Goal: Use online tool/utility: Utilize a website feature to perform a specific function

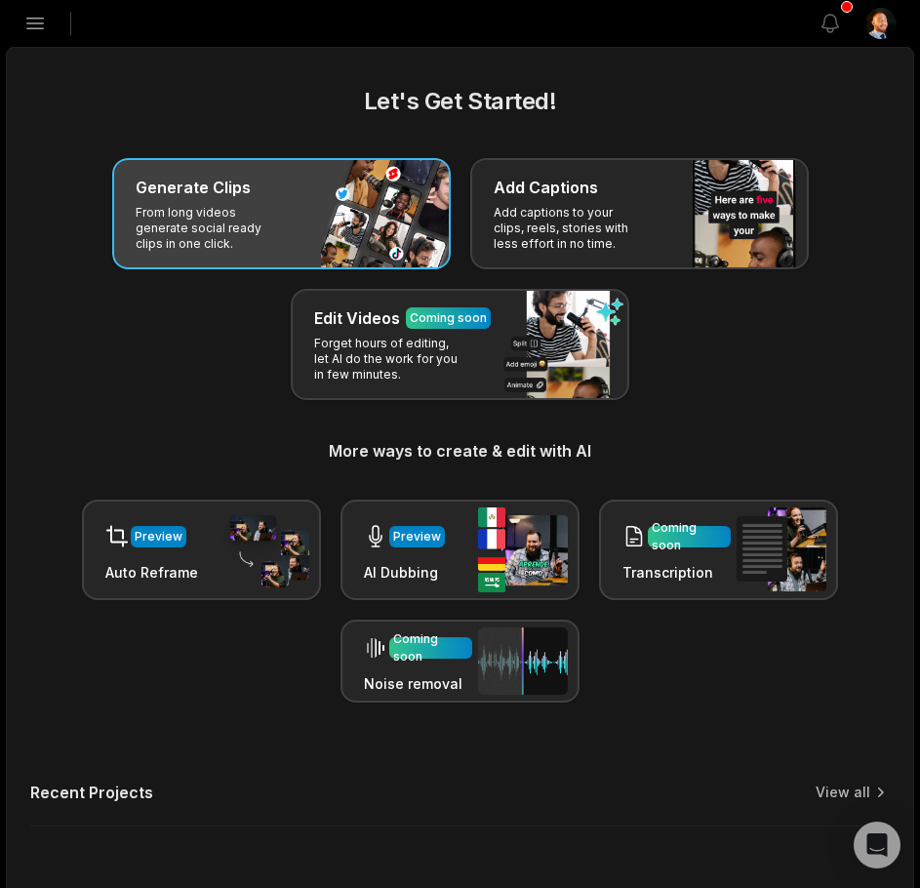
click at [368, 199] on div "Generate Clips From long videos generate social ready clips in one click." at bounding box center [281, 213] width 338 height 111
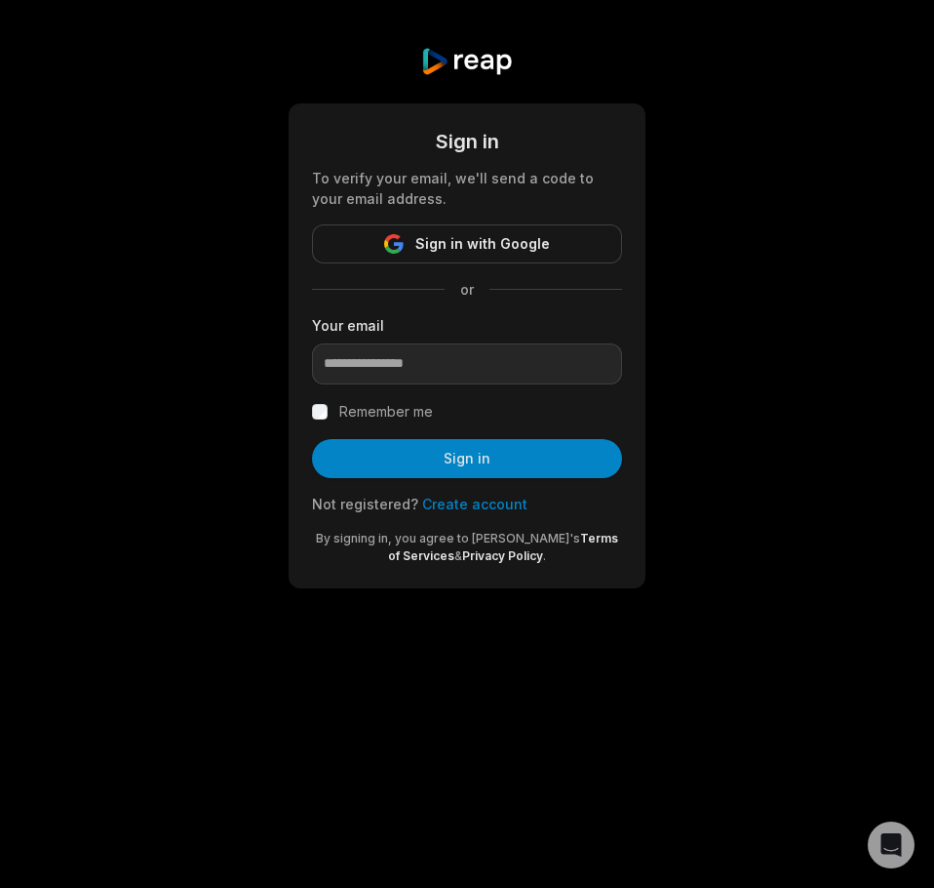
click at [560, 220] on form "Sign in To verify your email, we'll send a code to your email address. Sign in …" at bounding box center [467, 346] width 310 height 438
click at [533, 242] on span "Sign in with Google" at bounding box center [483, 243] width 135 height 23
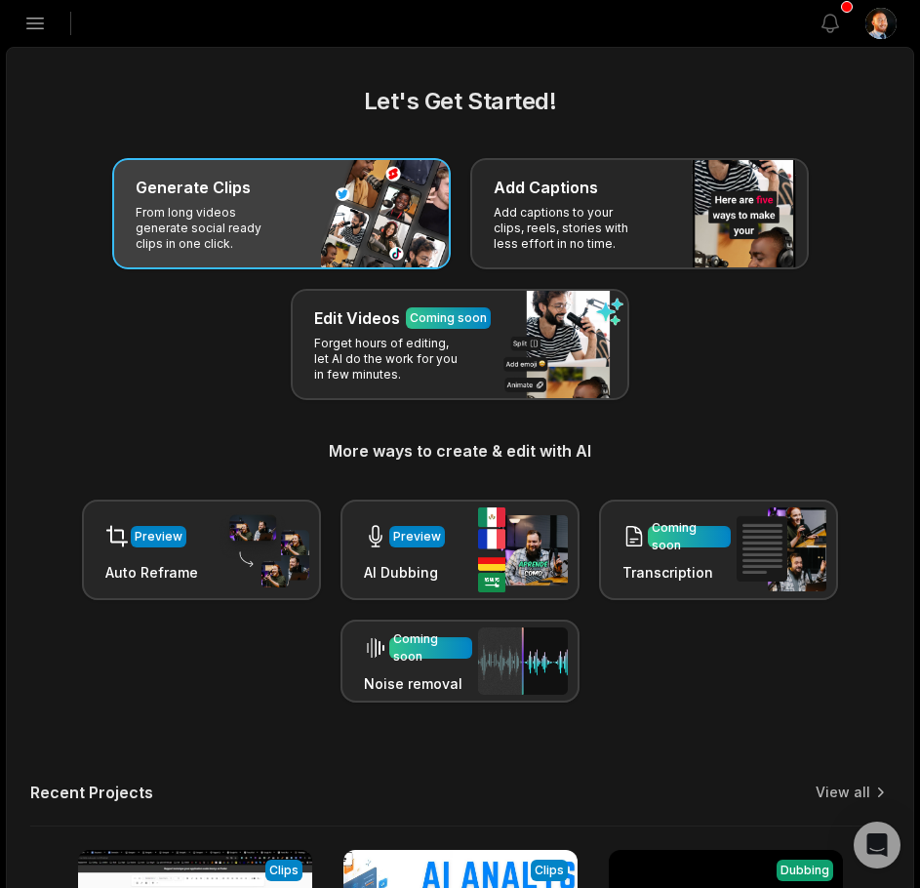
click at [212, 179] on h3 "Generate Clips" at bounding box center [193, 187] width 115 height 23
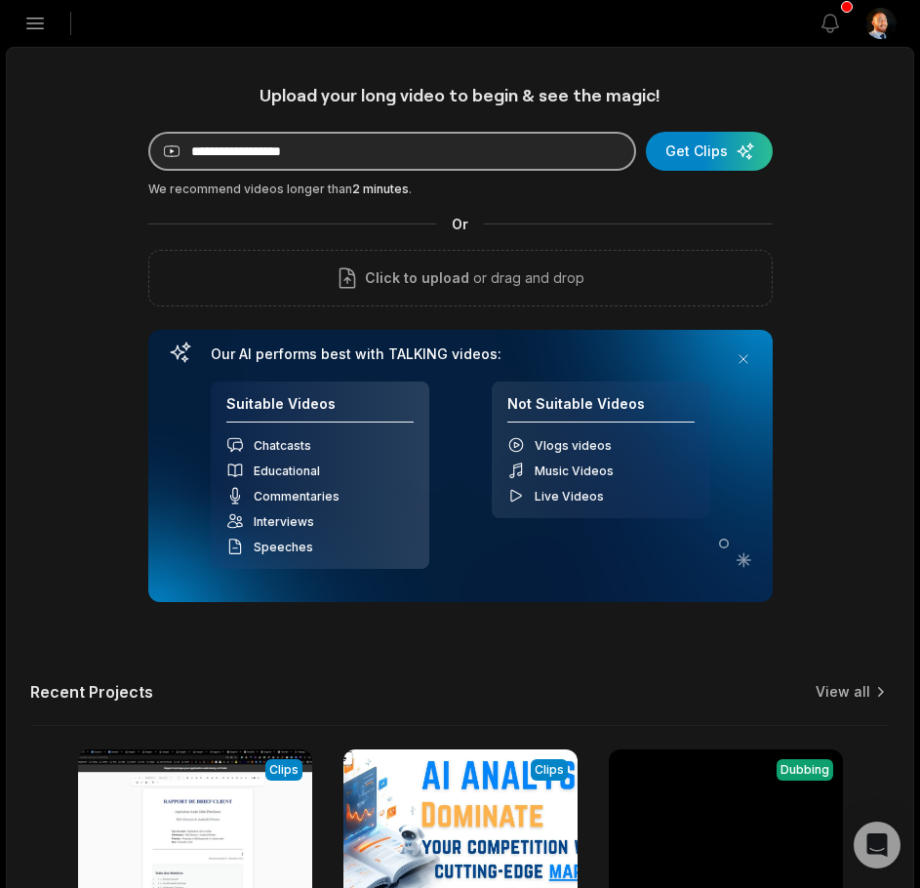
click at [420, 147] on input at bounding box center [392, 151] width 488 height 39
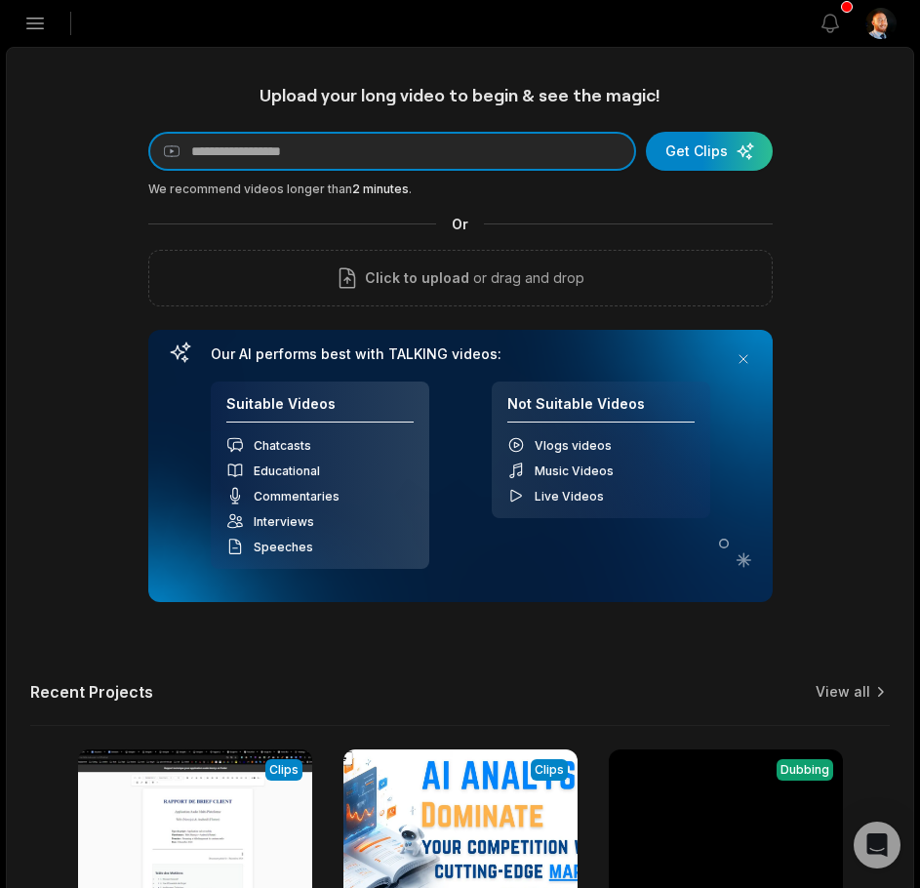
paste input "**********"
type input "**********"
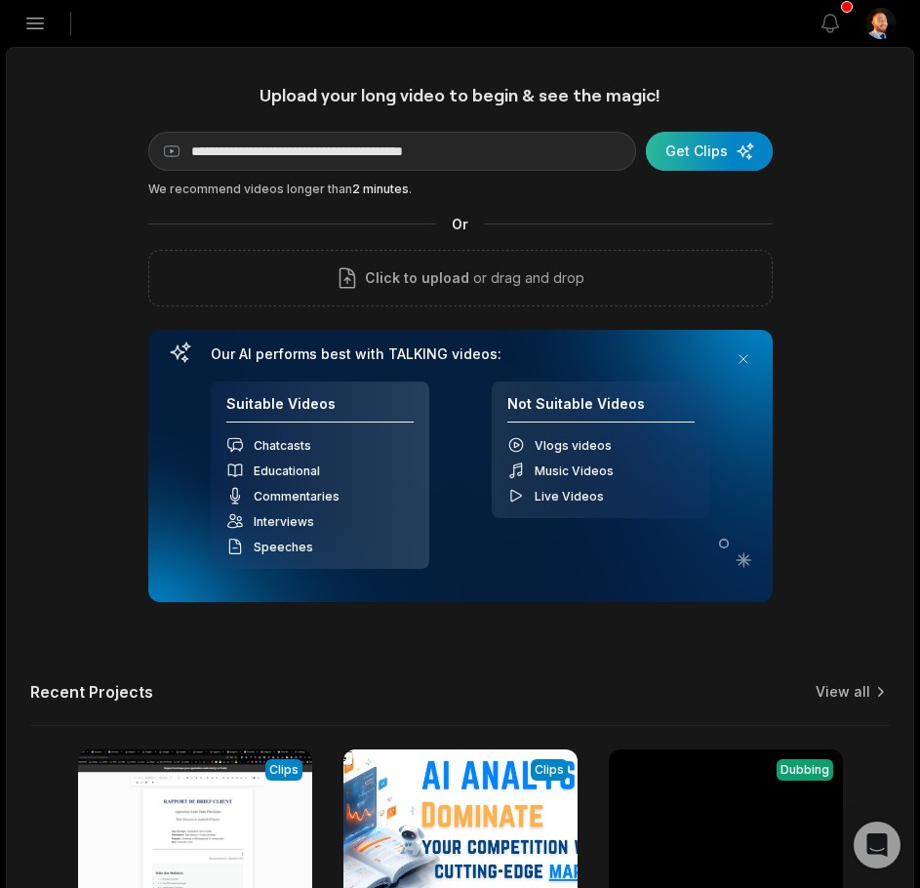
click at [691, 159] on div "submit" at bounding box center [709, 151] width 127 height 39
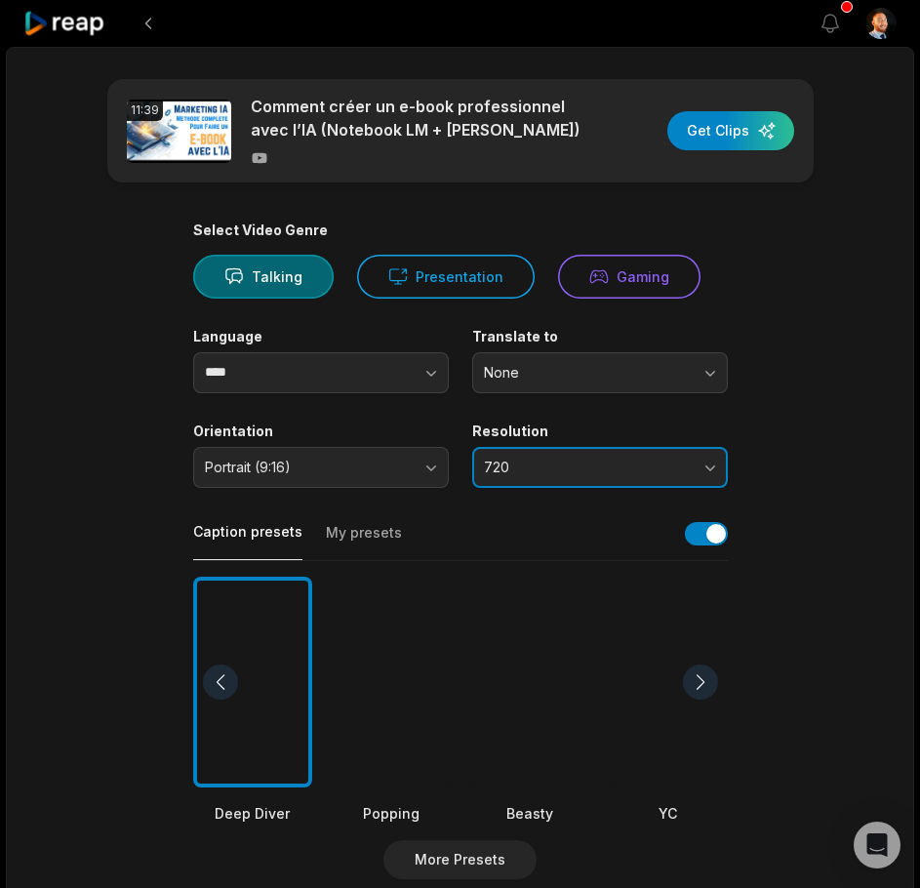
click at [539, 460] on span "720" at bounding box center [586, 467] width 205 height 18
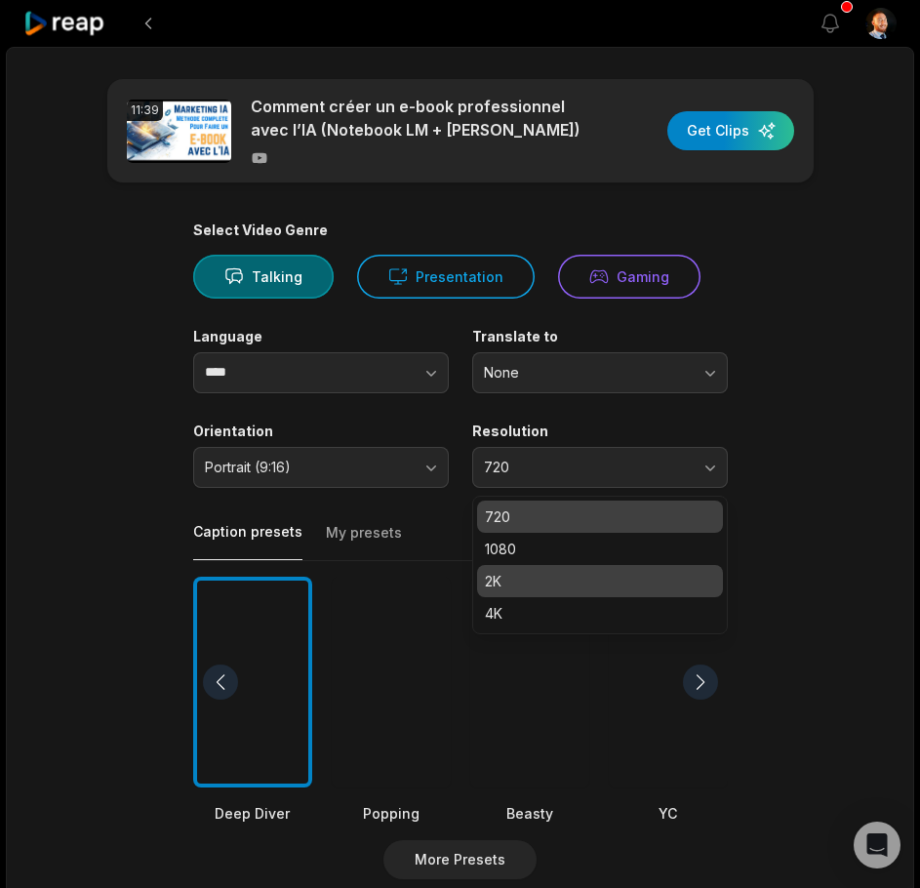
click at [524, 585] on p "2K" at bounding box center [600, 581] width 230 height 20
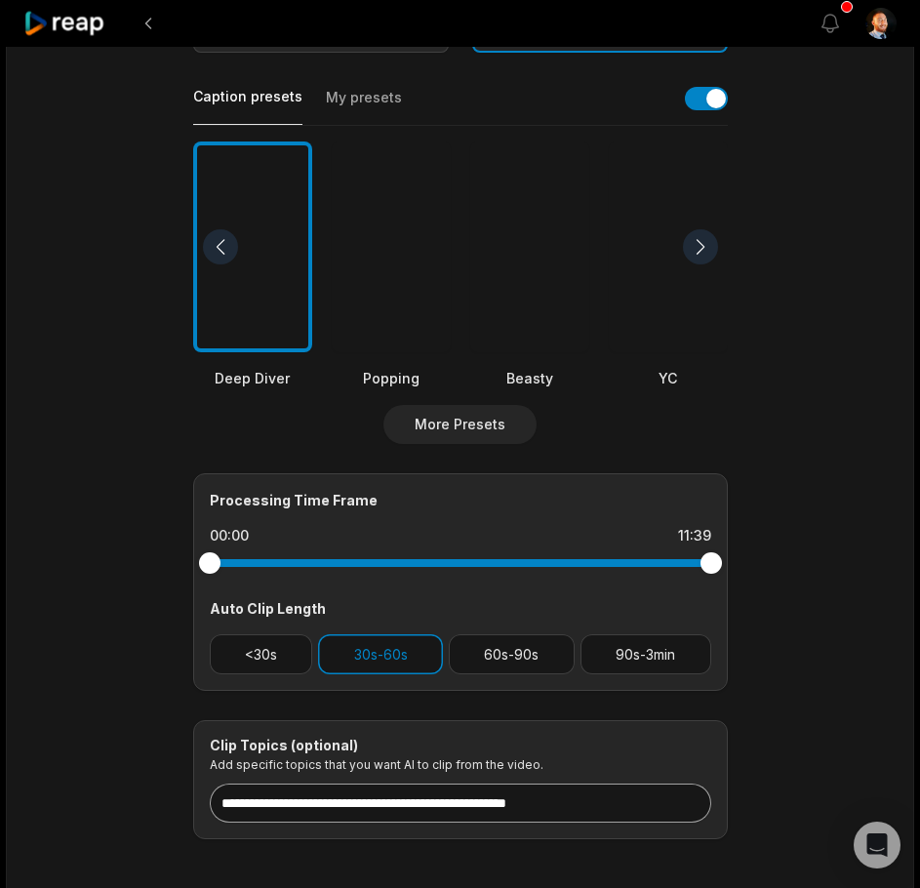
scroll to position [527, 0]
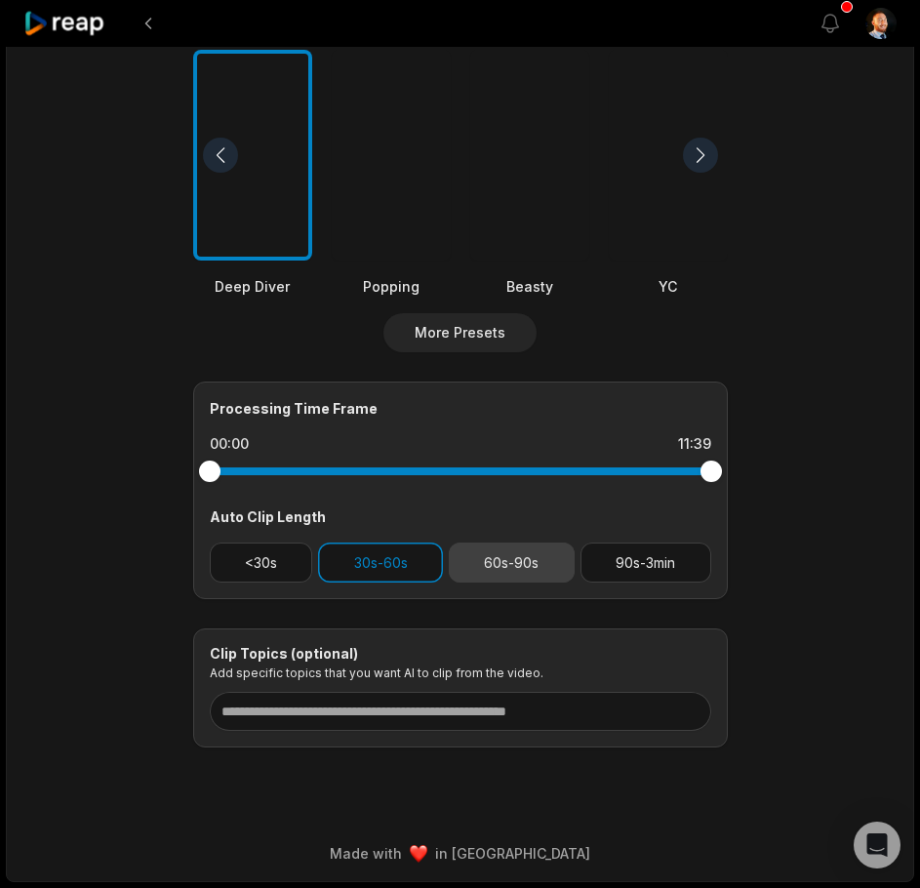
click at [518, 575] on button "60s-90s" at bounding box center [512, 562] width 126 height 40
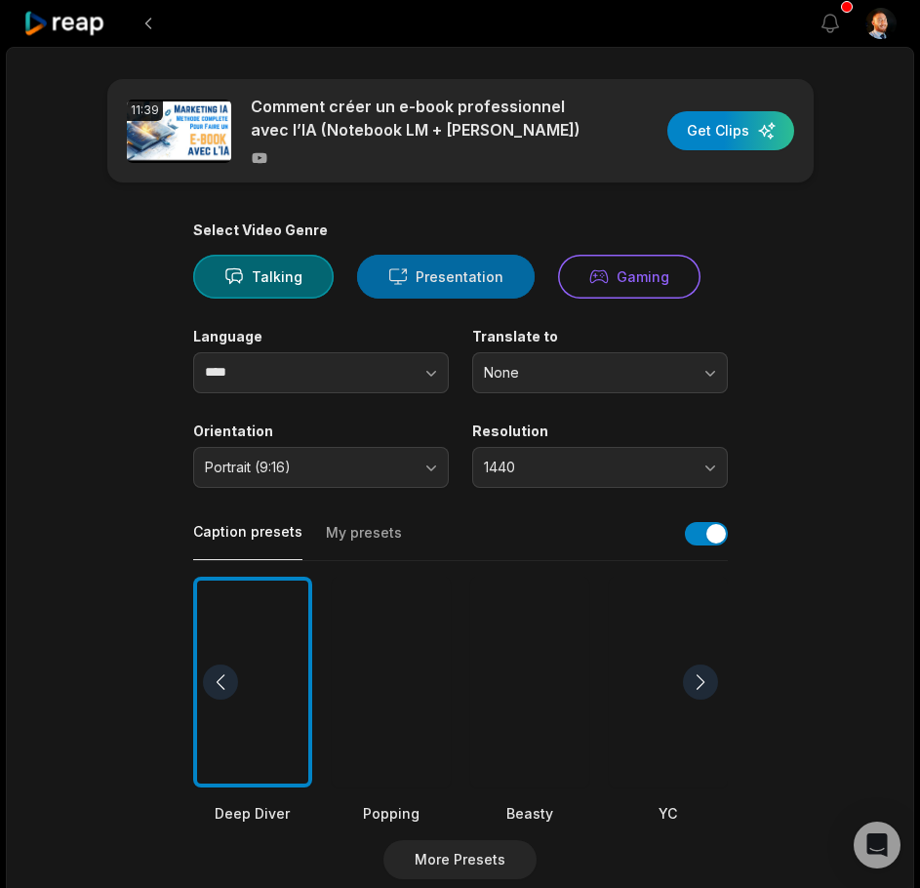
click at [433, 297] on button "Presentation" at bounding box center [446, 277] width 178 height 44
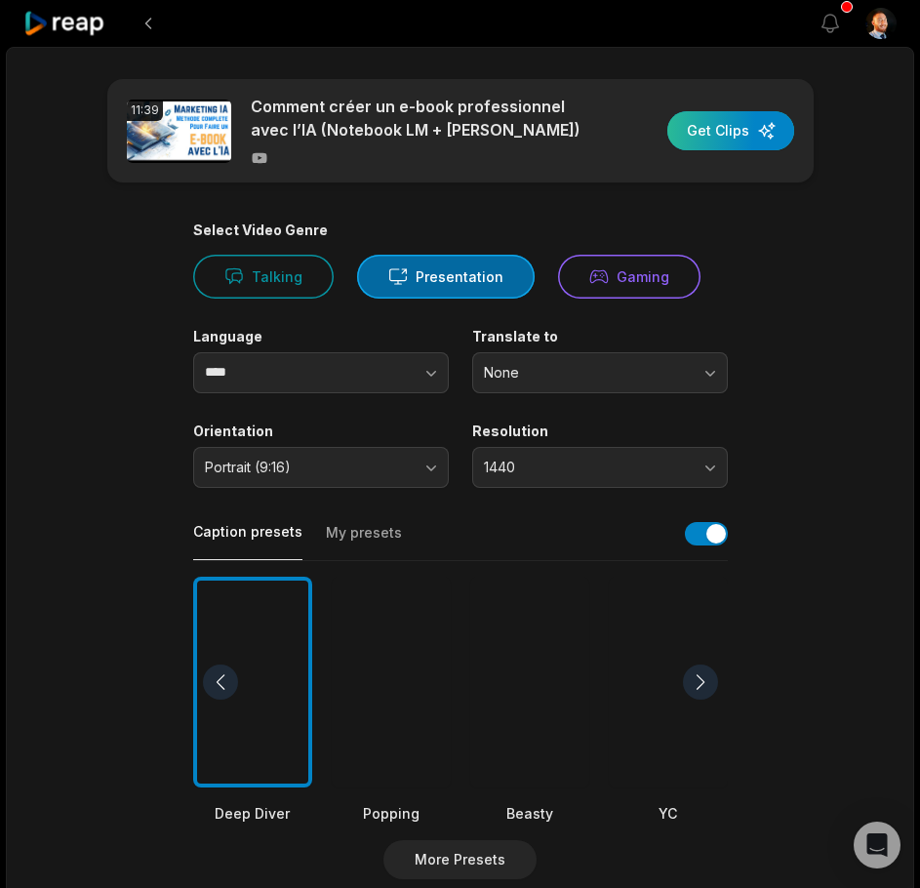
click at [733, 144] on div "button" at bounding box center [730, 130] width 127 height 39
click at [793, 362] on main "11:39 Comment créer un e-book professionnel avec l’IA (Notebook LM + Manus) Get…" at bounding box center [460, 676] width 906 height 1195
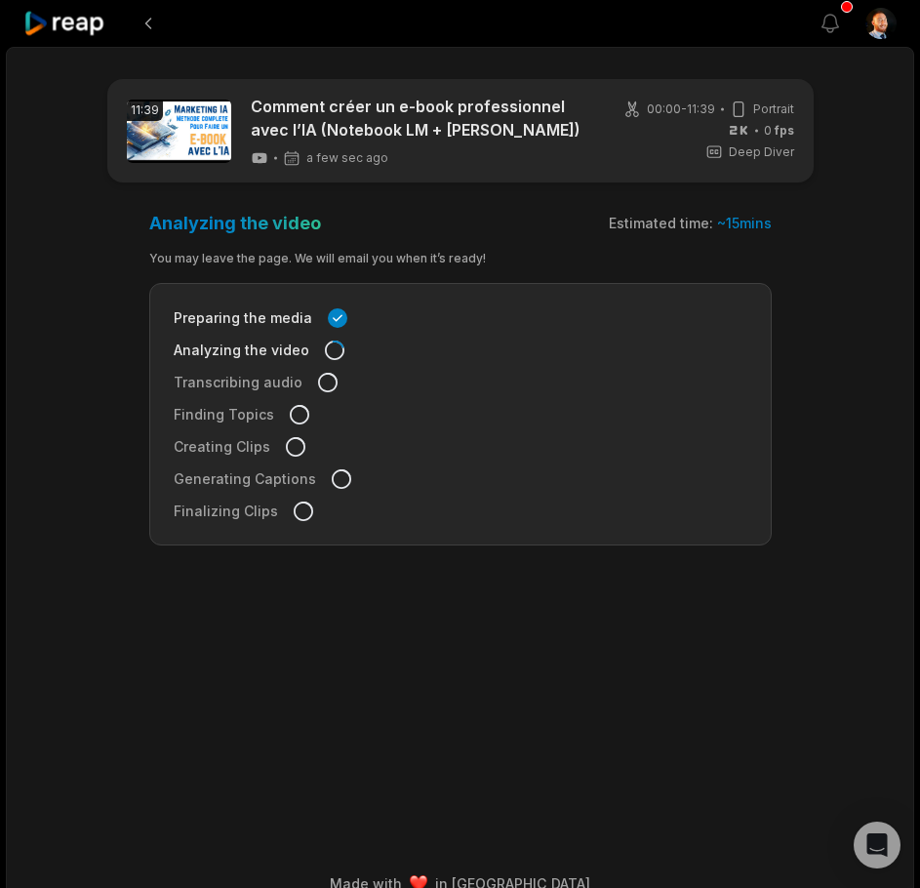
click at [365, 672] on main "11:39 Comment créer un e-book professionnel avec l’IA (Notebook LM + Manus) a f…" at bounding box center [460, 425] width 906 height 692
click at [837, 40] on button "View notifications" at bounding box center [830, 23] width 43 height 43
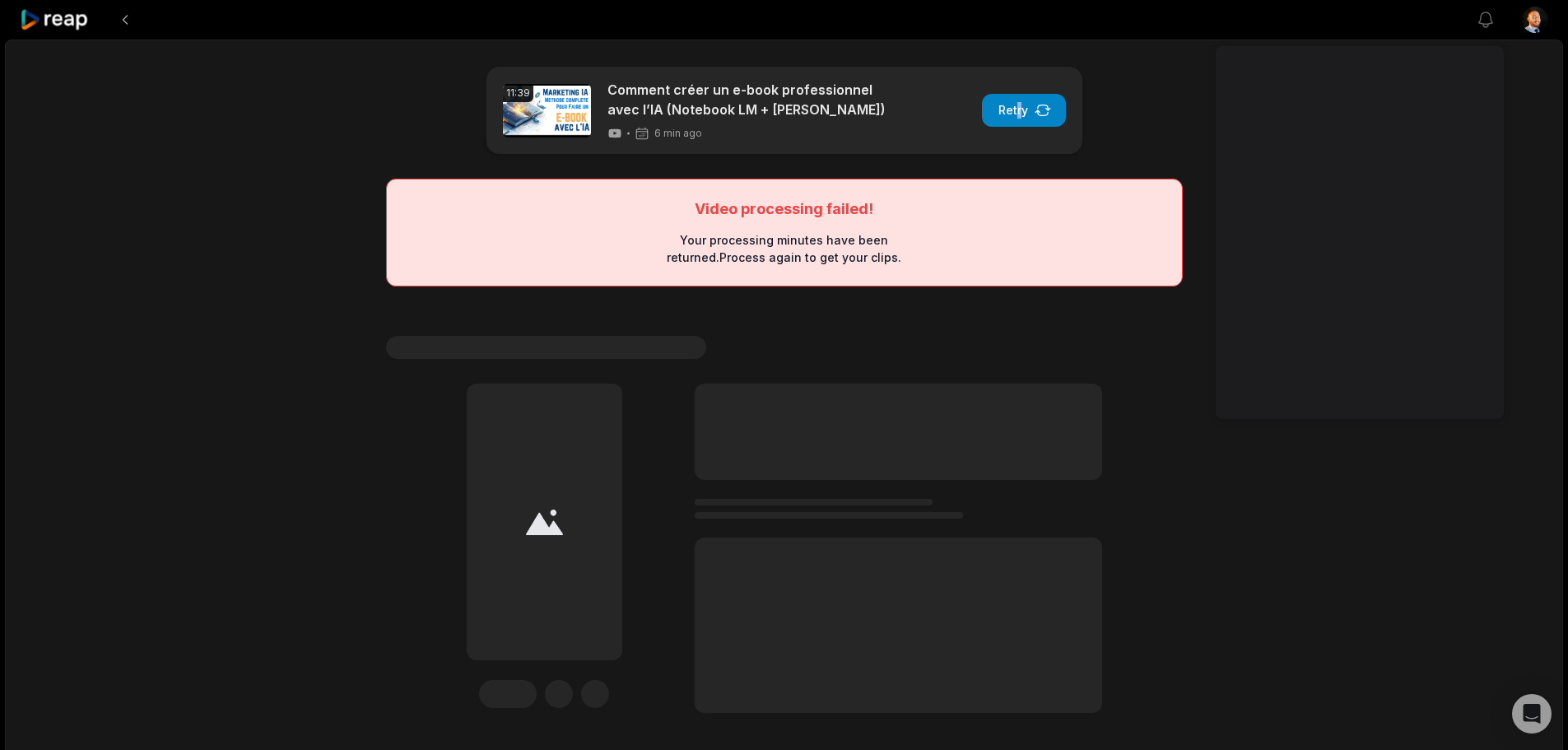
click at [787, 50] on div "11:39 Comment créer un e-book professionnel avec l’IA (Notebook LM + Manus) 6 m…" at bounding box center [784, 435] width 1558 height 792
click at [787, 102] on button "Retry" at bounding box center [1024, 110] width 84 height 33
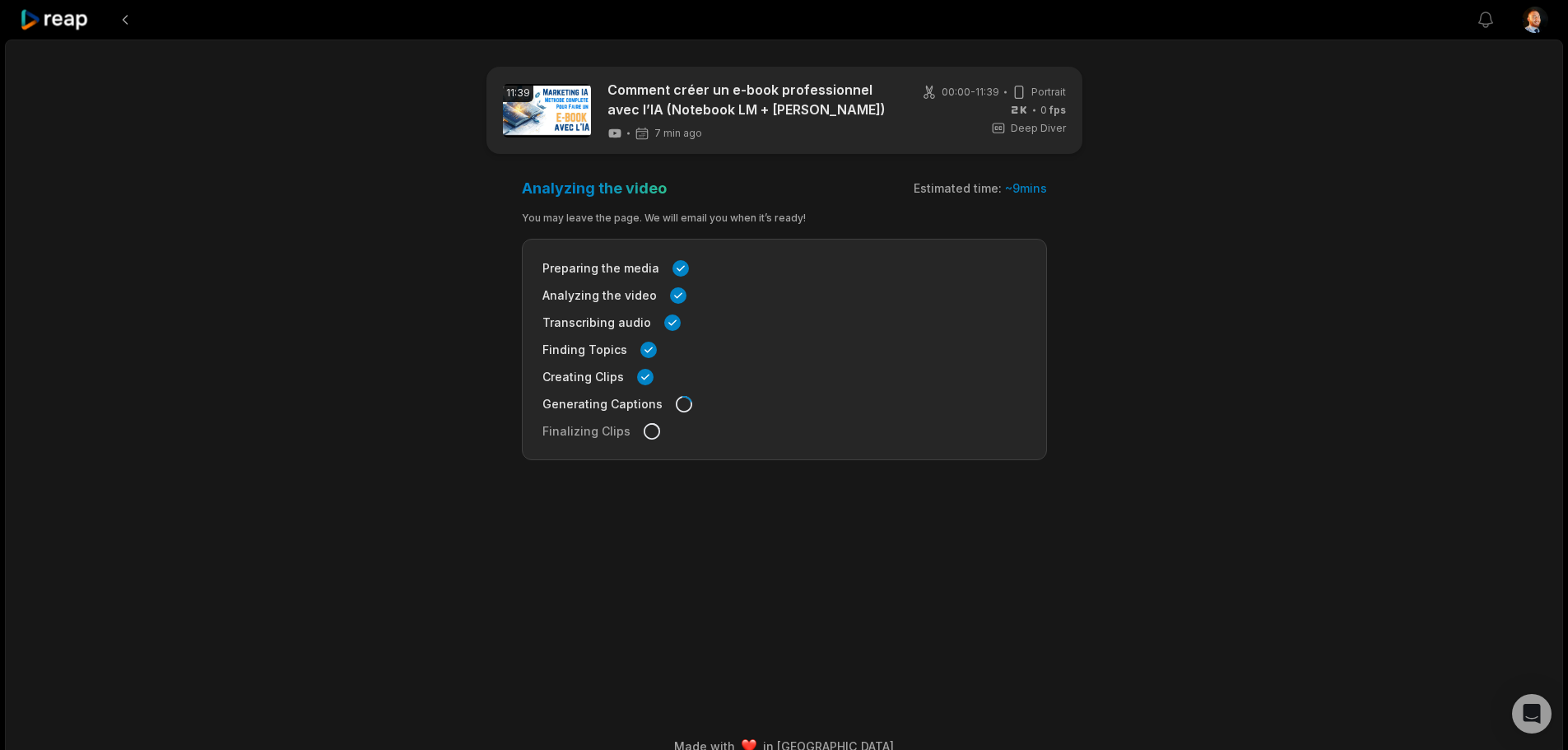
click at [68, 25] on icon at bounding box center [54, 20] width 70 height 22
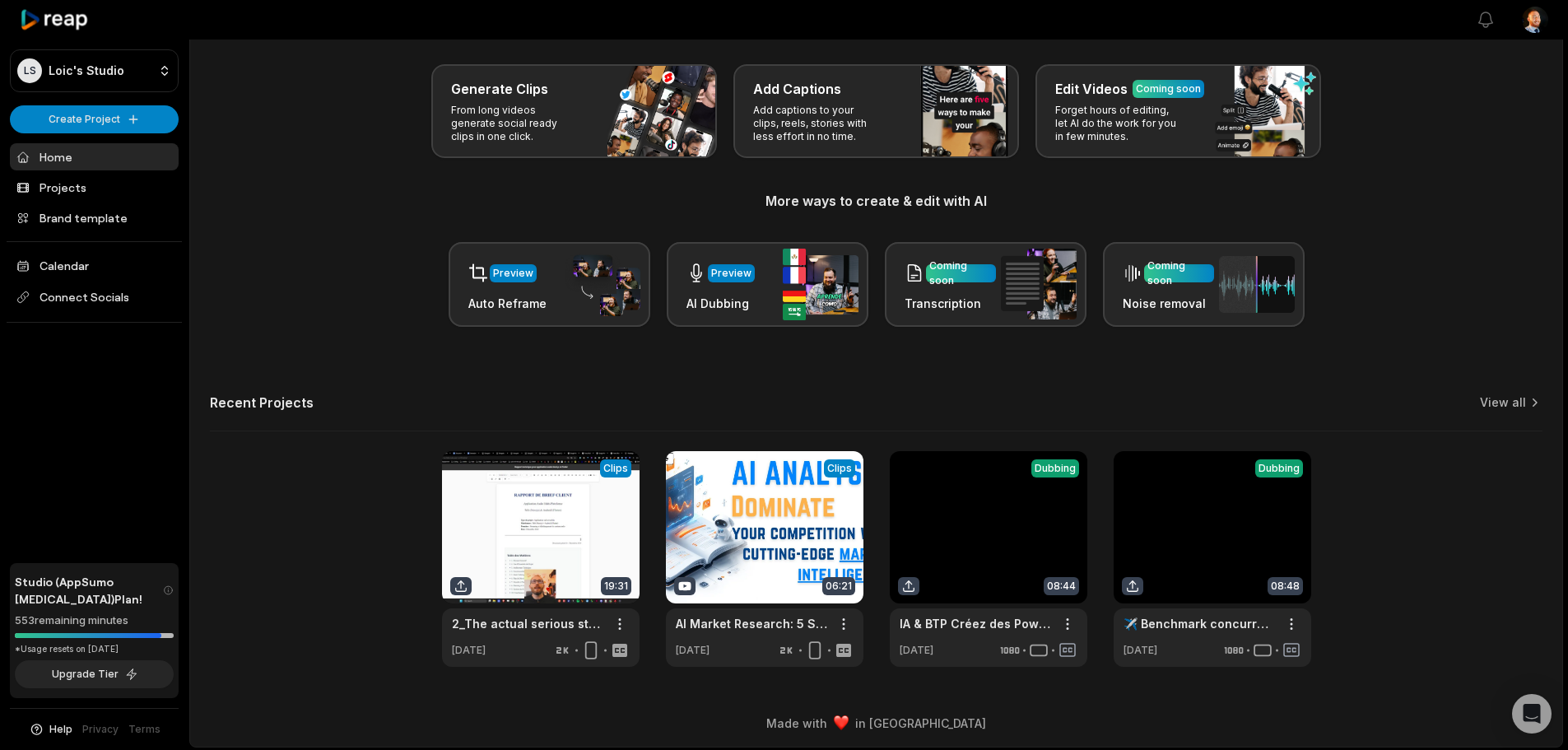
scroll to position [72, 0]
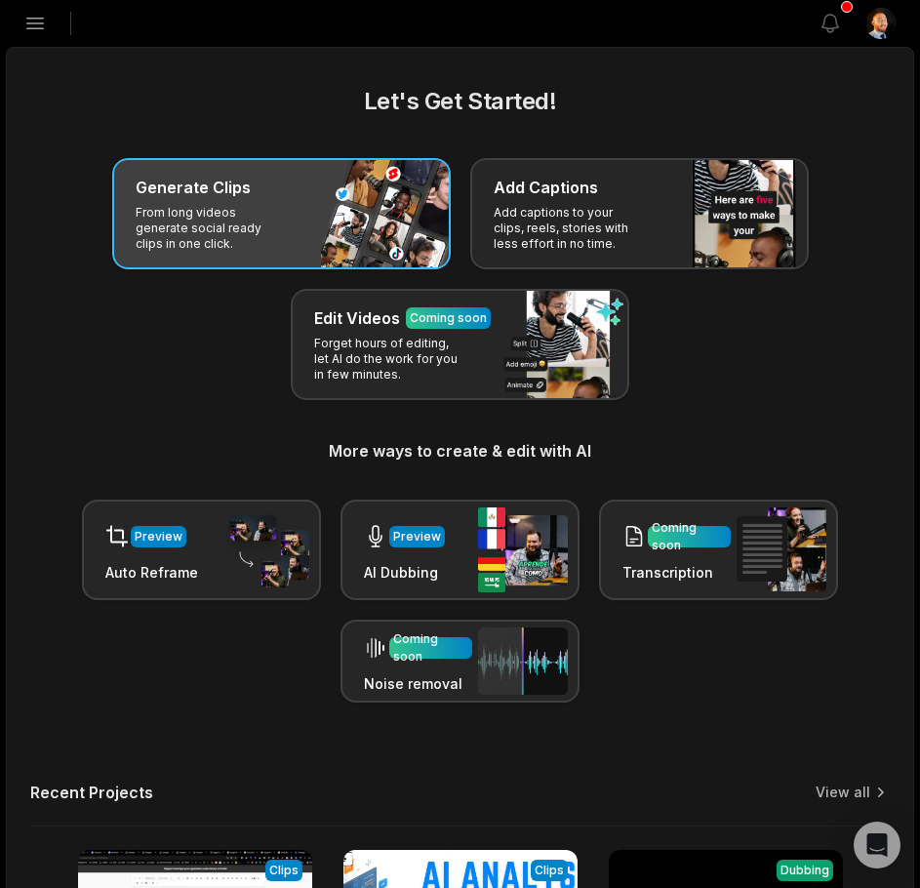
click at [270, 218] on p "From long videos generate social ready clips in one click." at bounding box center [211, 228] width 151 height 47
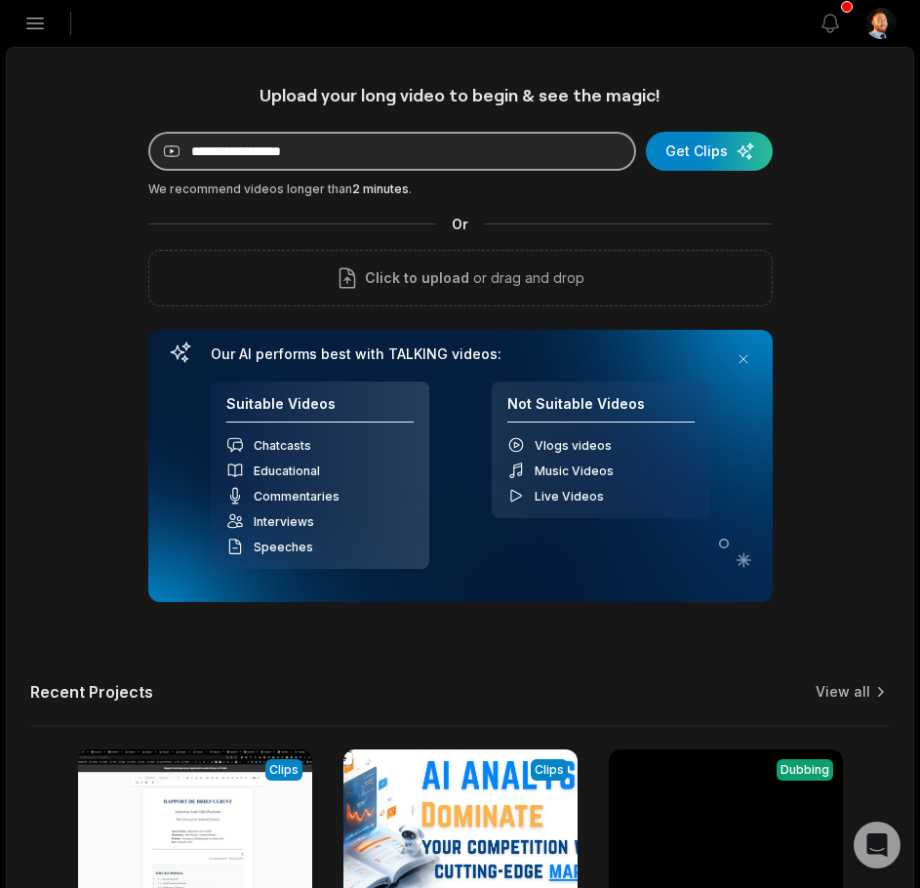
click at [265, 158] on input at bounding box center [392, 151] width 488 height 39
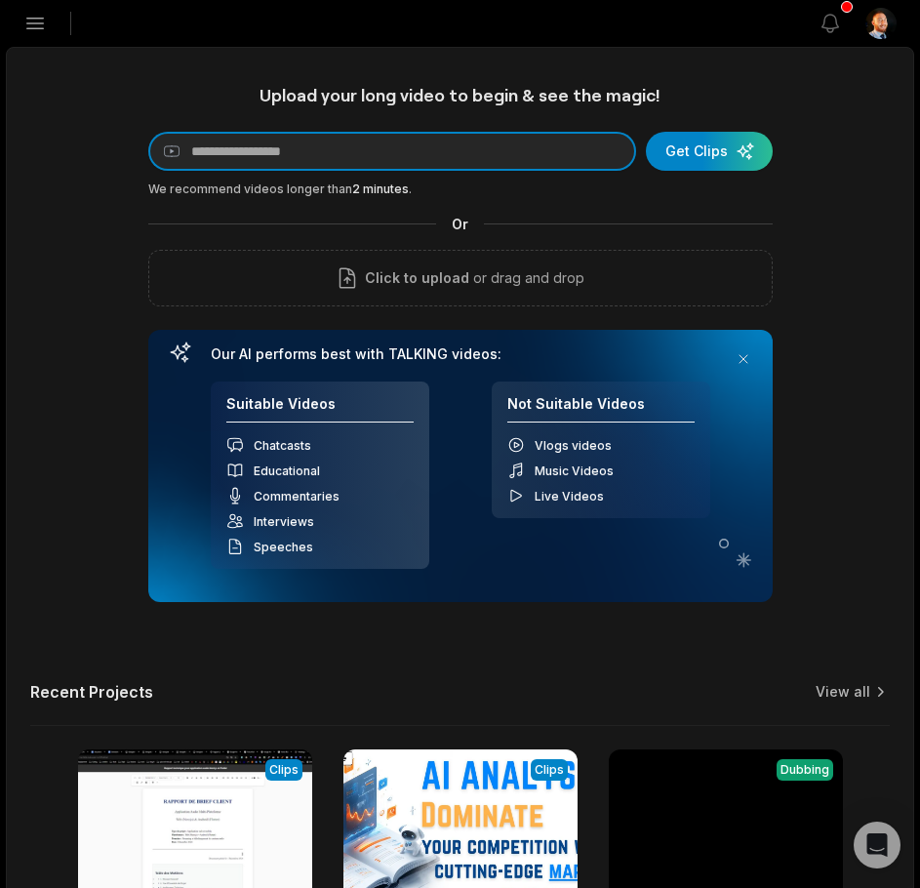
paste input "**********"
type input "**********"
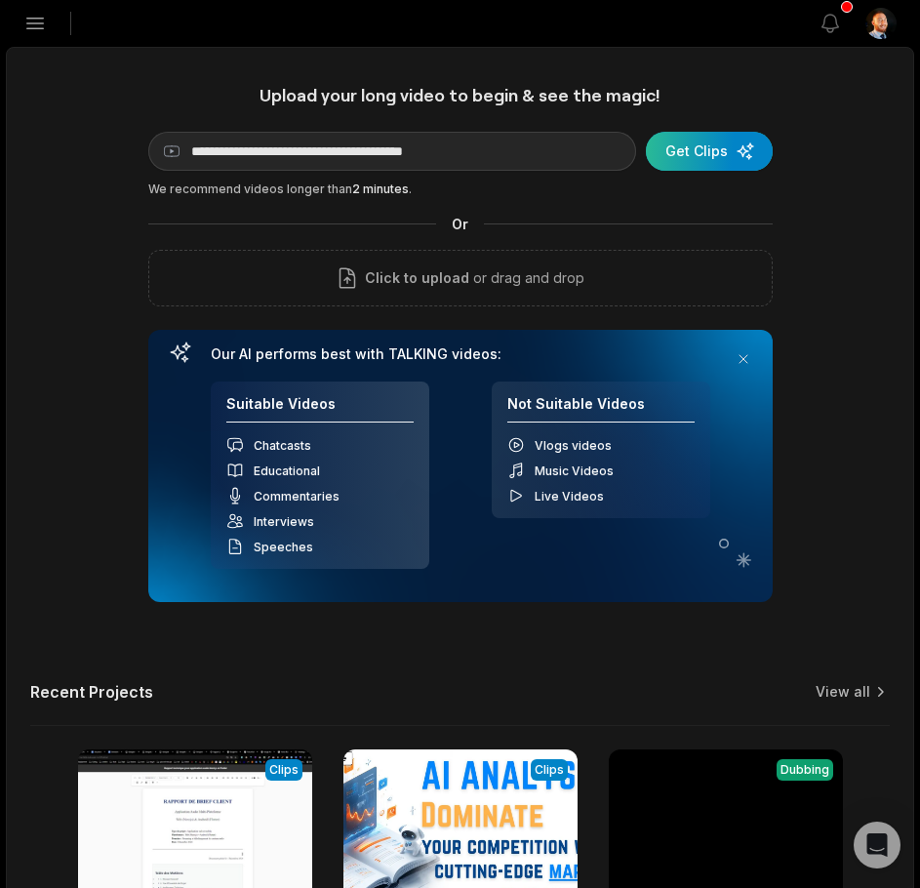
click at [717, 152] on div "submit" at bounding box center [709, 151] width 127 height 39
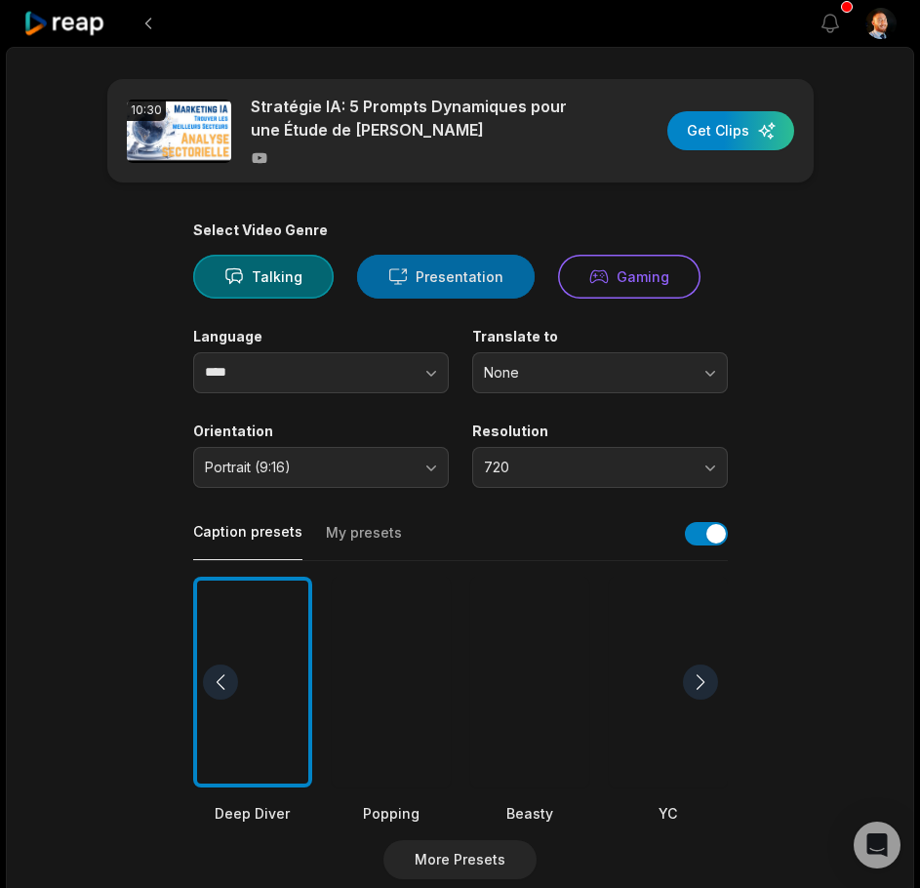
click at [409, 284] on button "Presentation" at bounding box center [446, 277] width 178 height 44
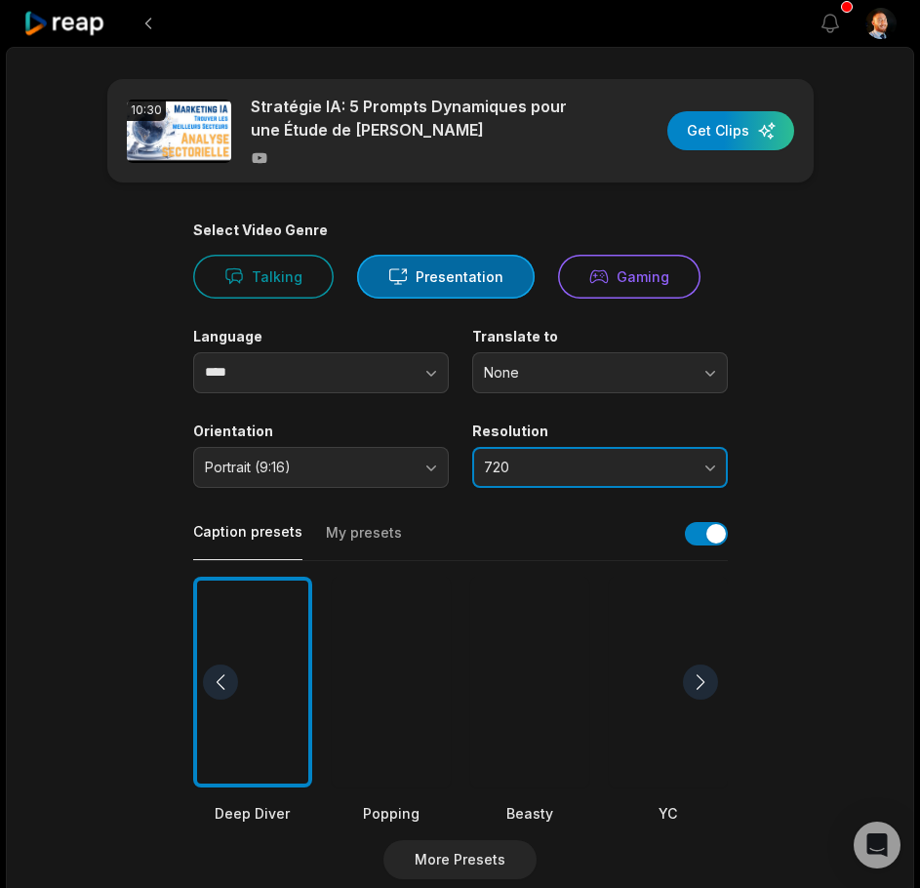
click at [520, 457] on button "720" at bounding box center [600, 467] width 256 height 41
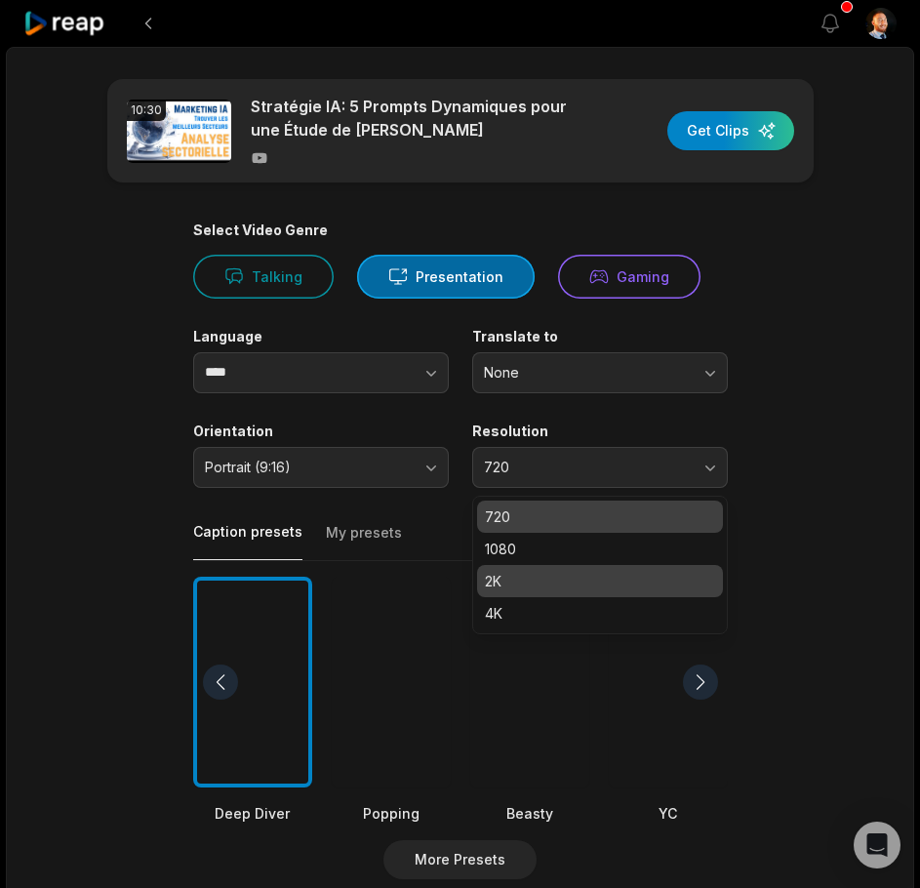
click at [502, 588] on p "2K" at bounding box center [600, 581] width 230 height 20
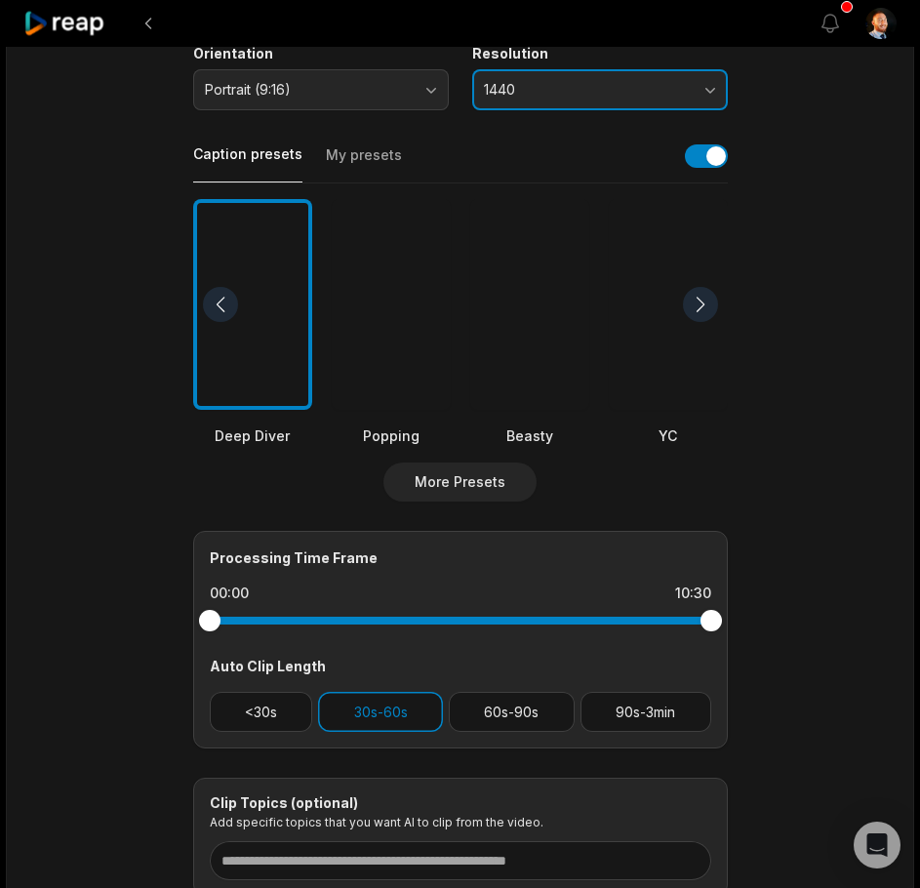
scroll to position [527, 0]
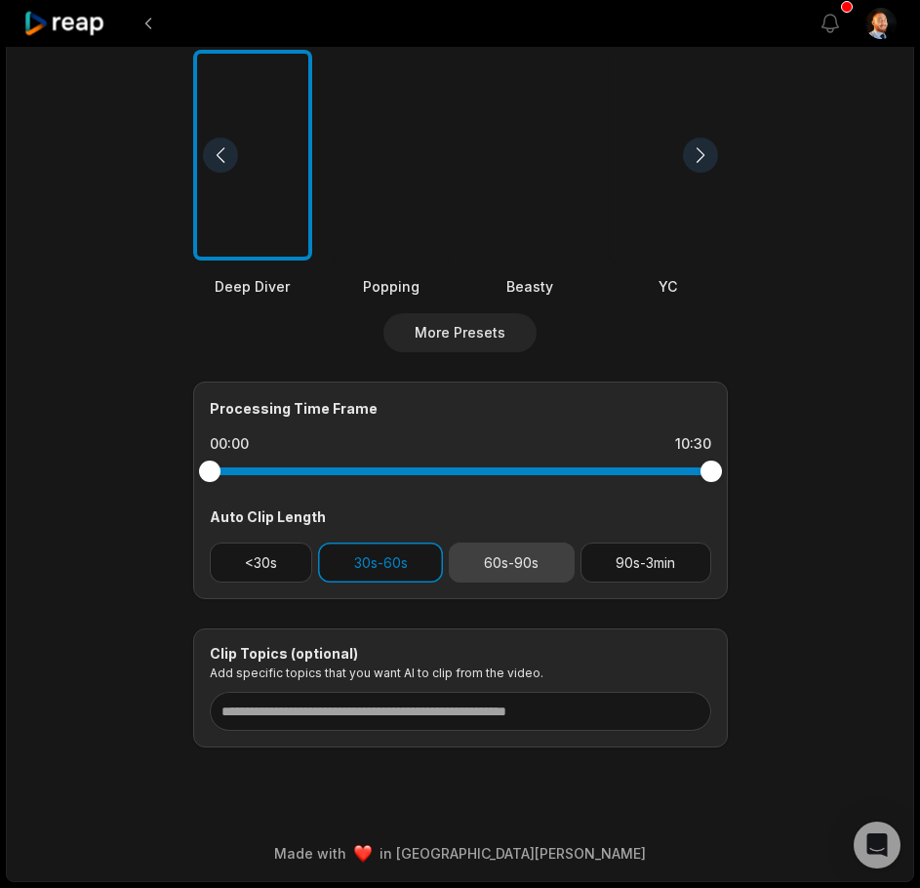
click at [479, 566] on button "60s-90s" at bounding box center [512, 562] width 126 height 40
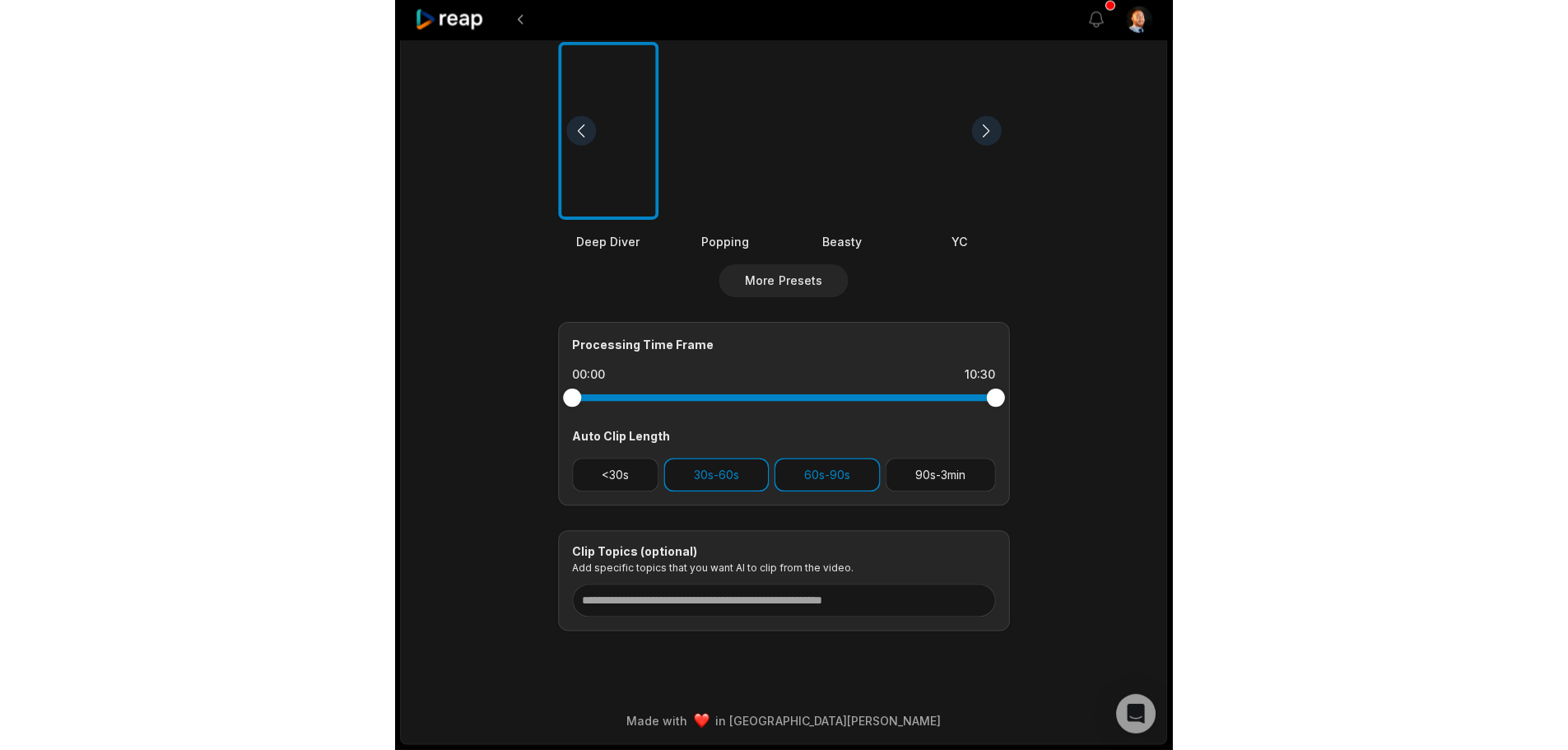
scroll to position [0, 0]
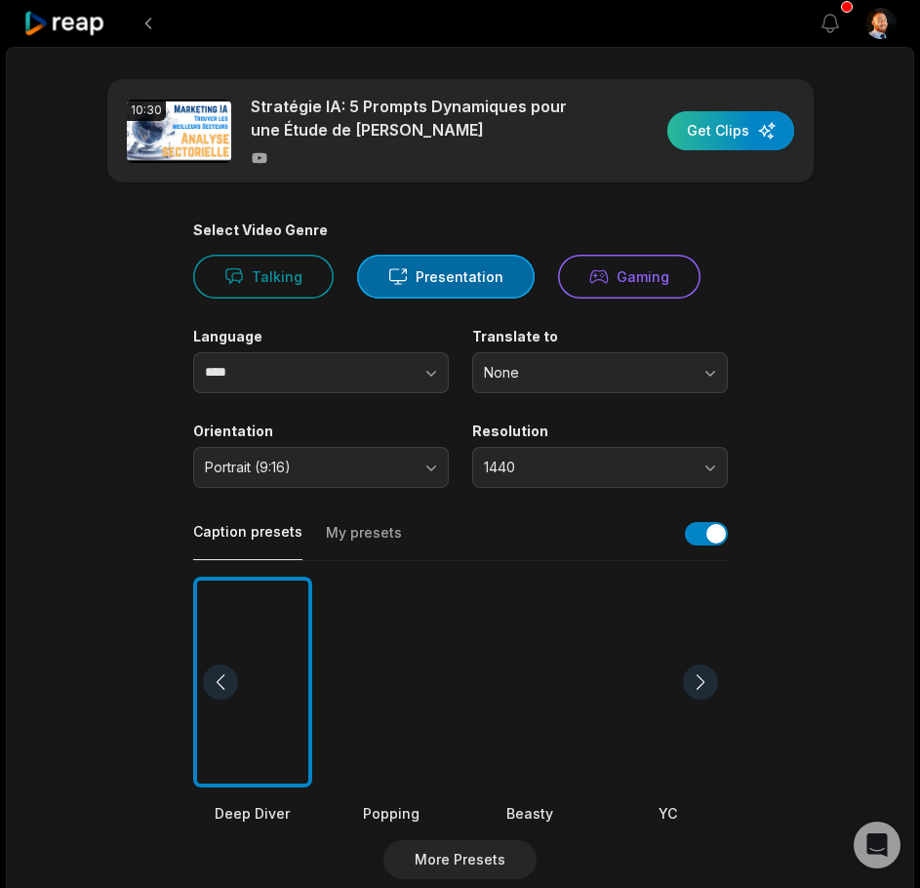
click at [714, 117] on div "button" at bounding box center [730, 130] width 127 height 39
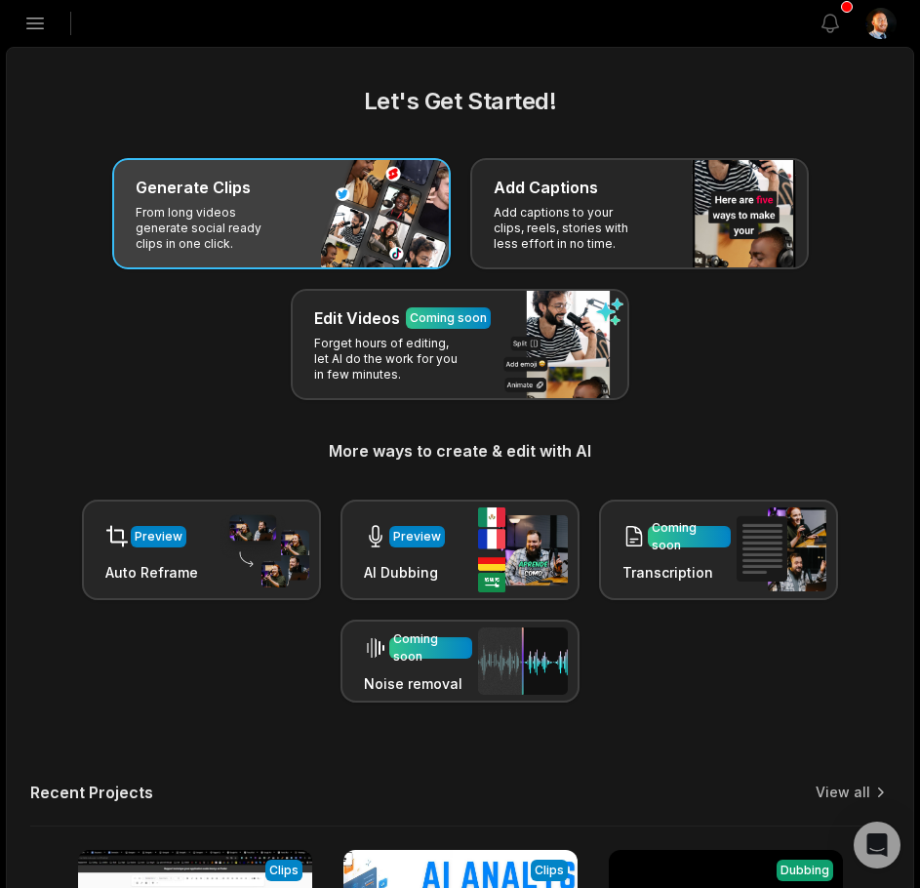
click at [215, 221] on p "From long videos generate social ready clips in one click." at bounding box center [211, 228] width 151 height 47
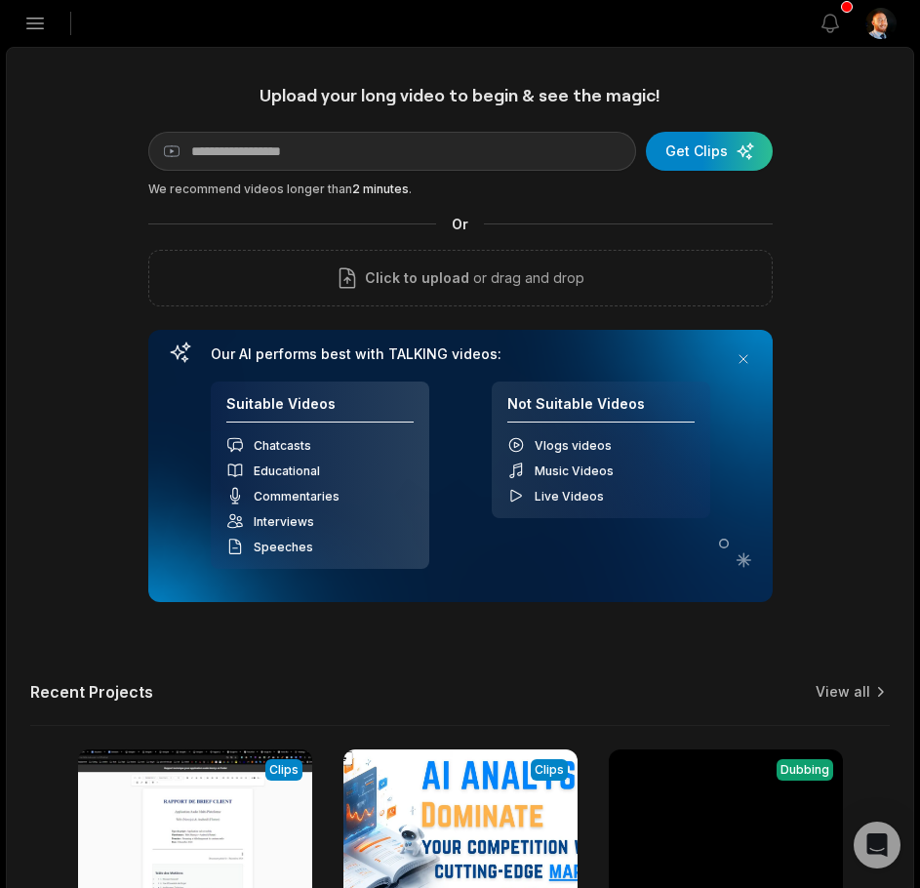
click at [319, 87] on h1 "Upload your long video to begin & see the magic!" at bounding box center [460, 95] width 624 height 22
click at [348, 173] on div "Upload your long video to begin & see the magic! YouTube link Get Clips We reco…" at bounding box center [460, 343] width 624 height 518
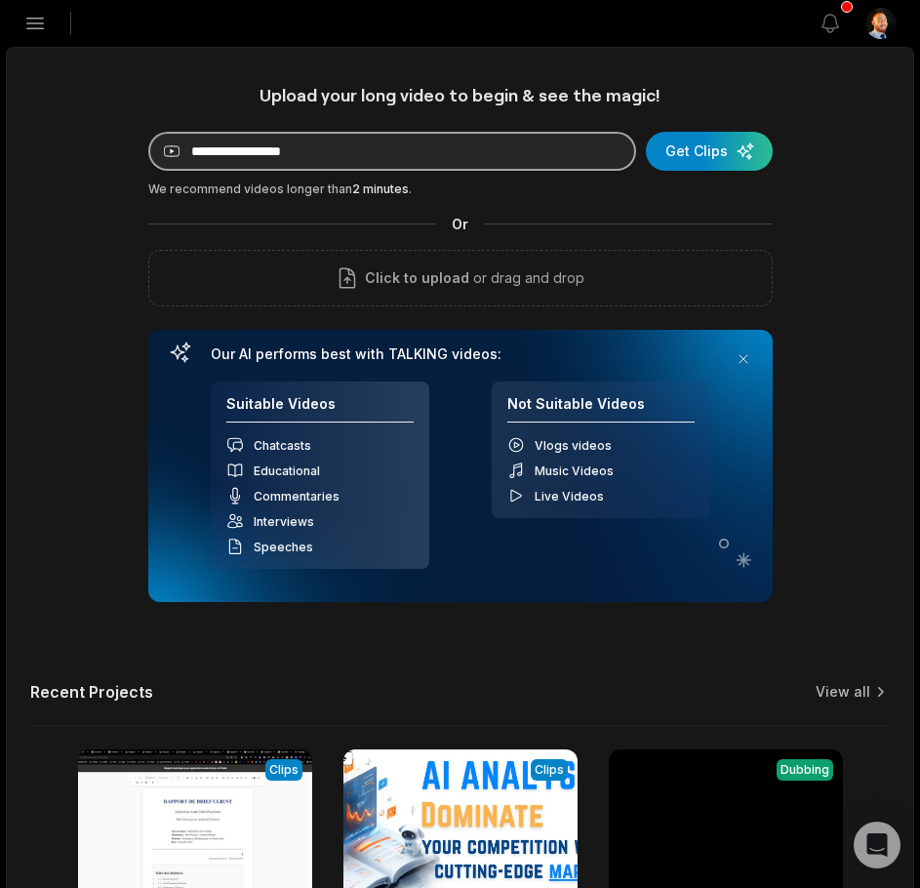
click at [382, 163] on input at bounding box center [392, 151] width 488 height 39
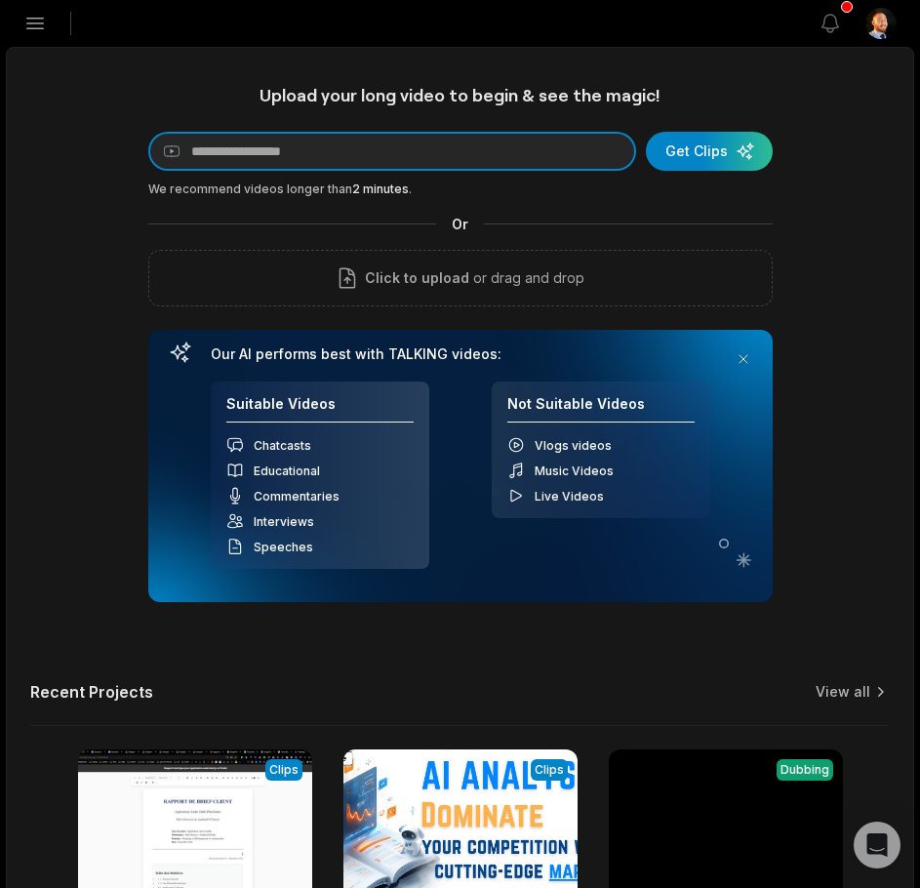
paste input "**********"
type input "**********"
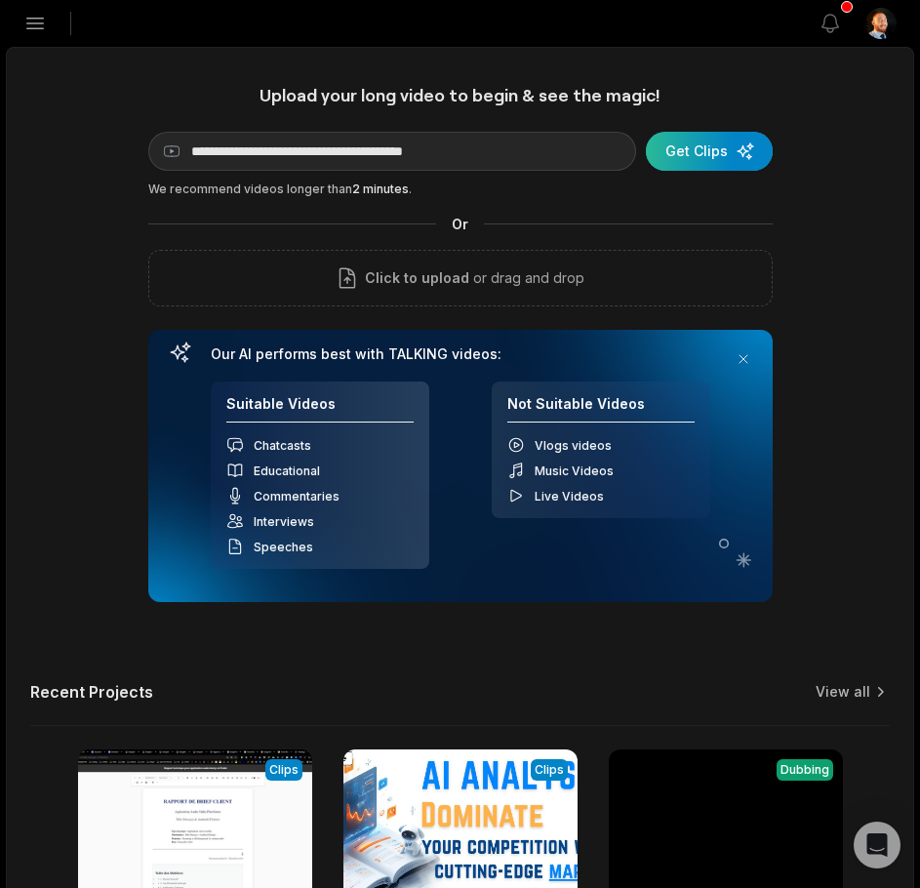
click at [697, 159] on div "submit" at bounding box center [709, 151] width 127 height 39
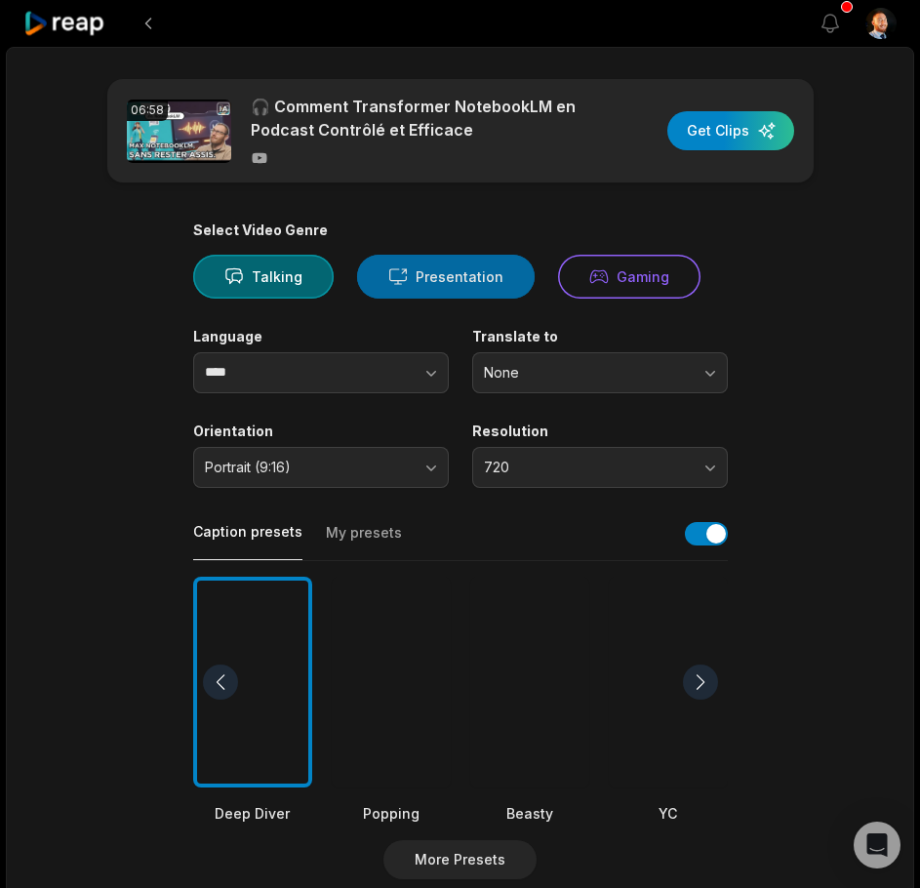
click at [460, 278] on button "Presentation" at bounding box center [446, 277] width 178 height 44
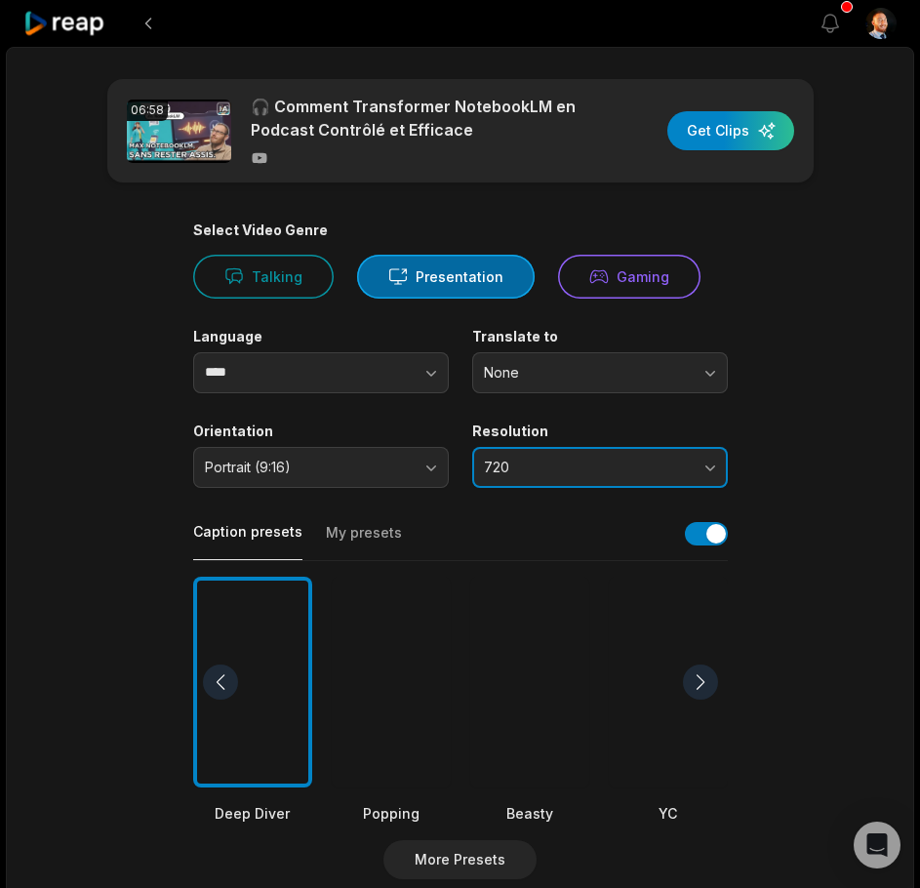
click at [533, 454] on button "720" at bounding box center [600, 467] width 256 height 41
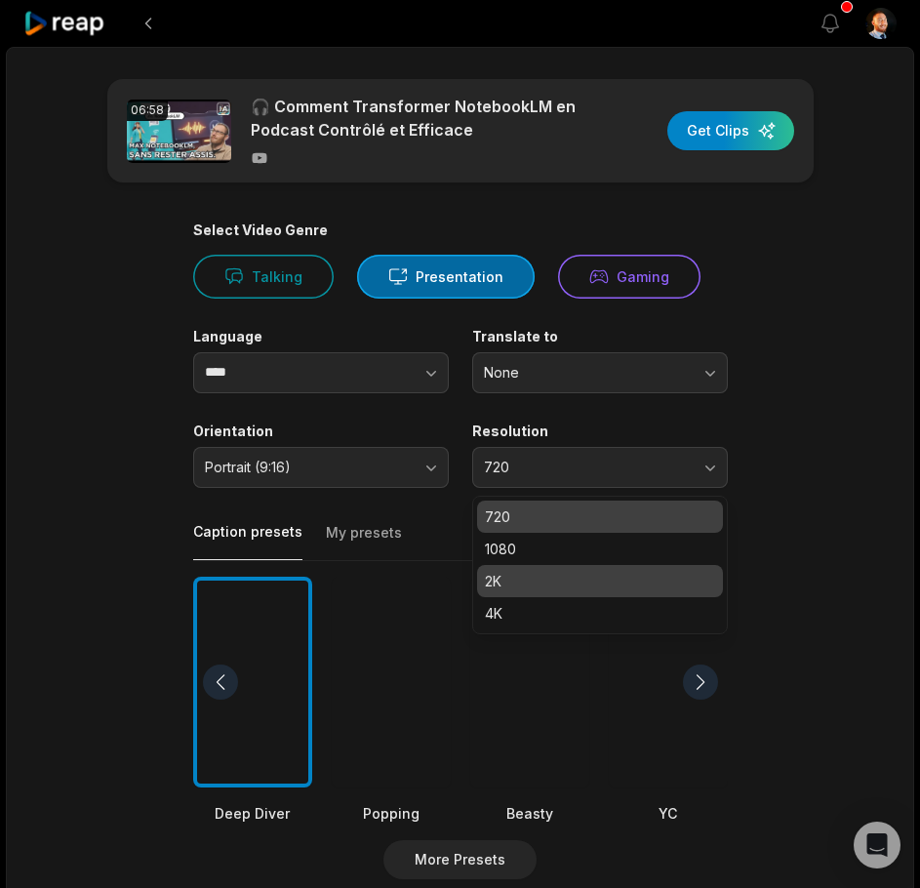
click at [522, 574] on p "2K" at bounding box center [600, 581] width 230 height 20
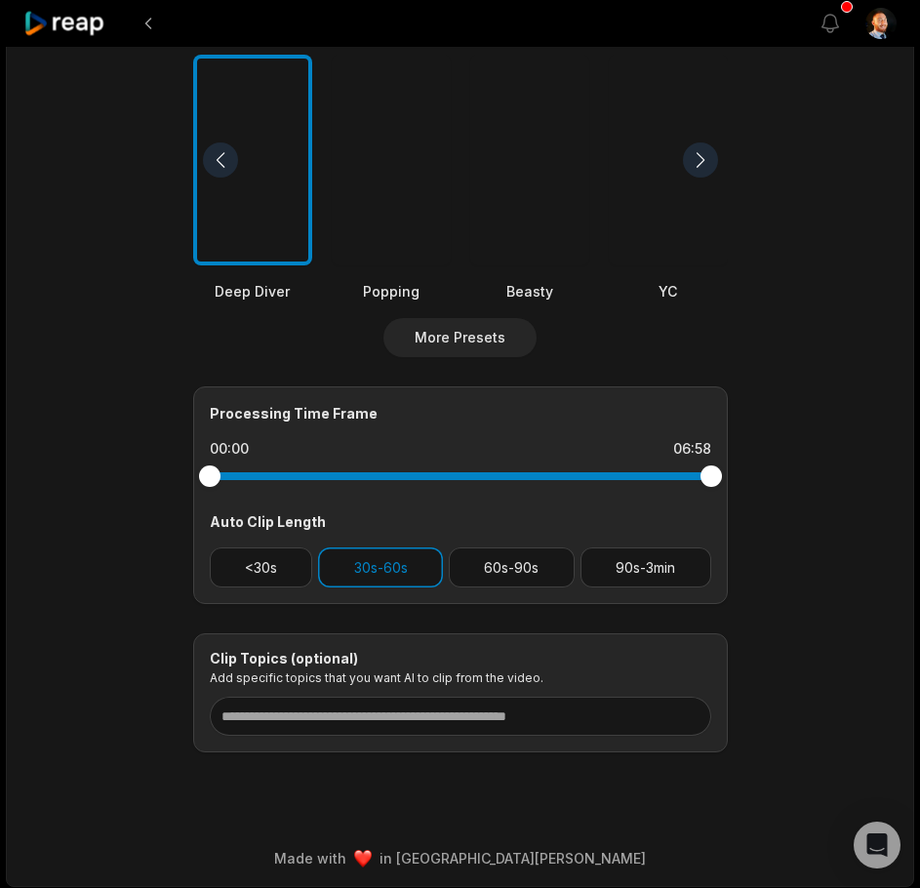
scroll to position [527, 0]
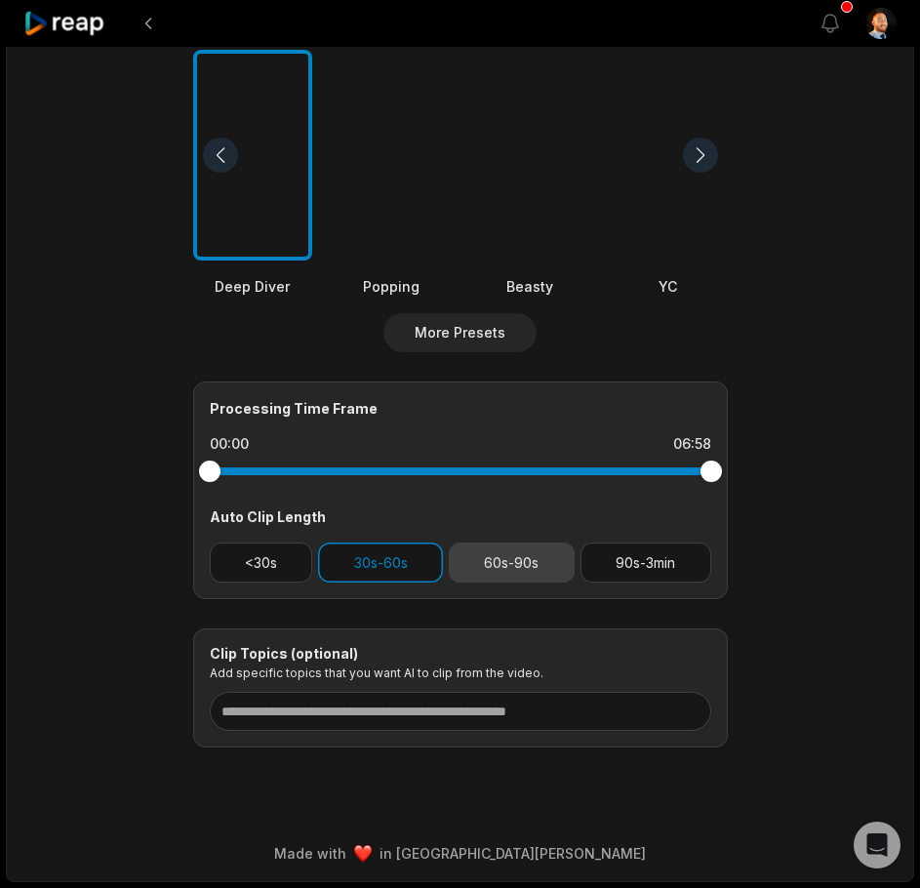
click at [491, 566] on button "60s-90s" at bounding box center [512, 562] width 126 height 40
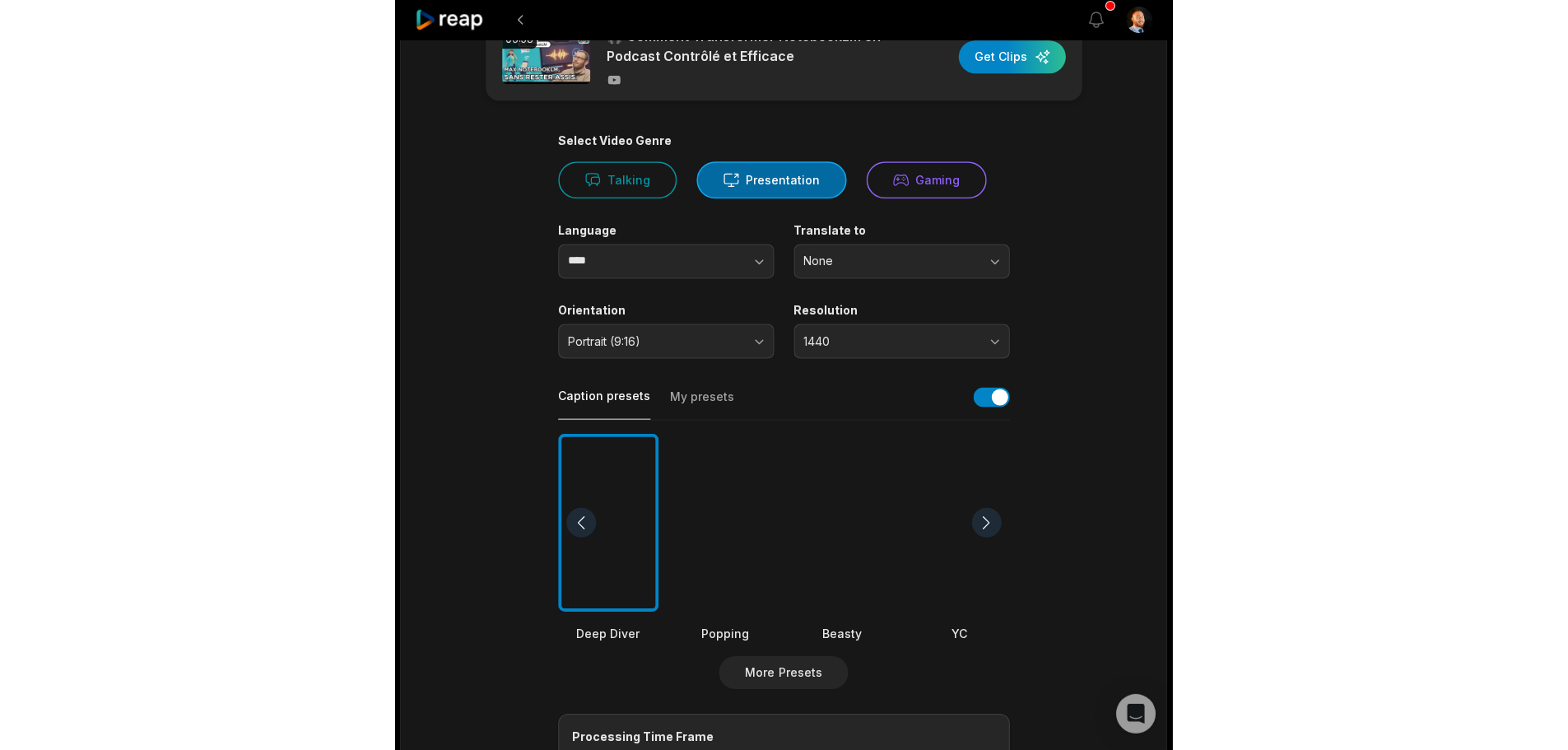
scroll to position [0, 0]
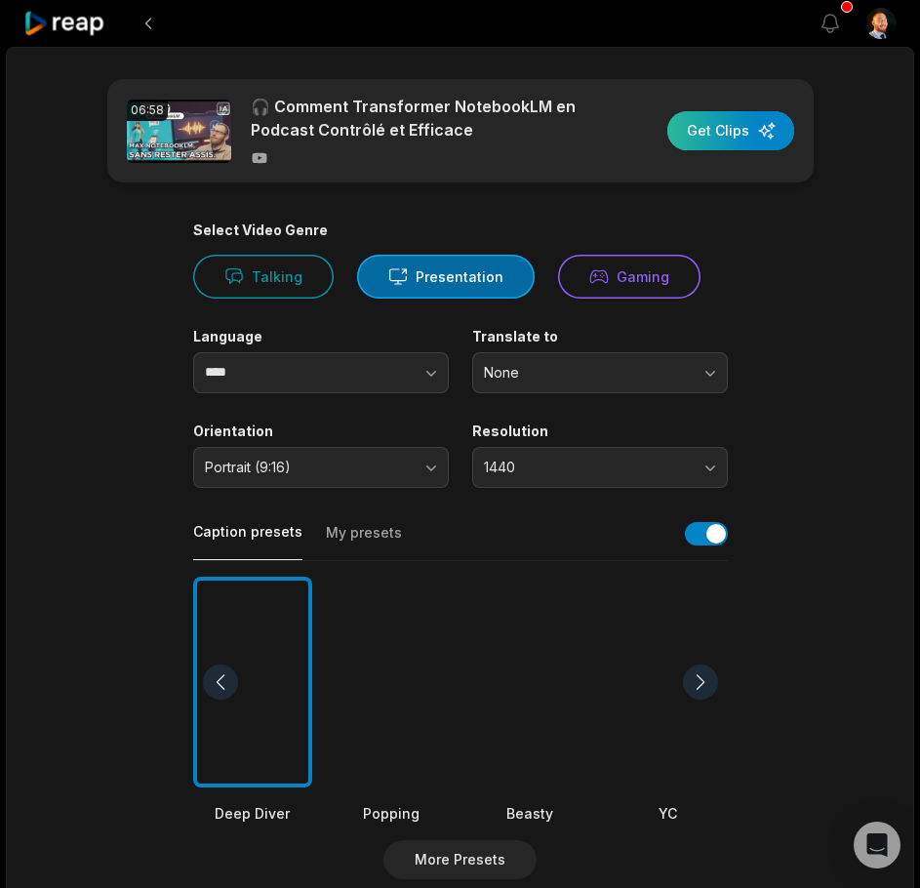
click at [733, 129] on div "button" at bounding box center [730, 130] width 127 height 39
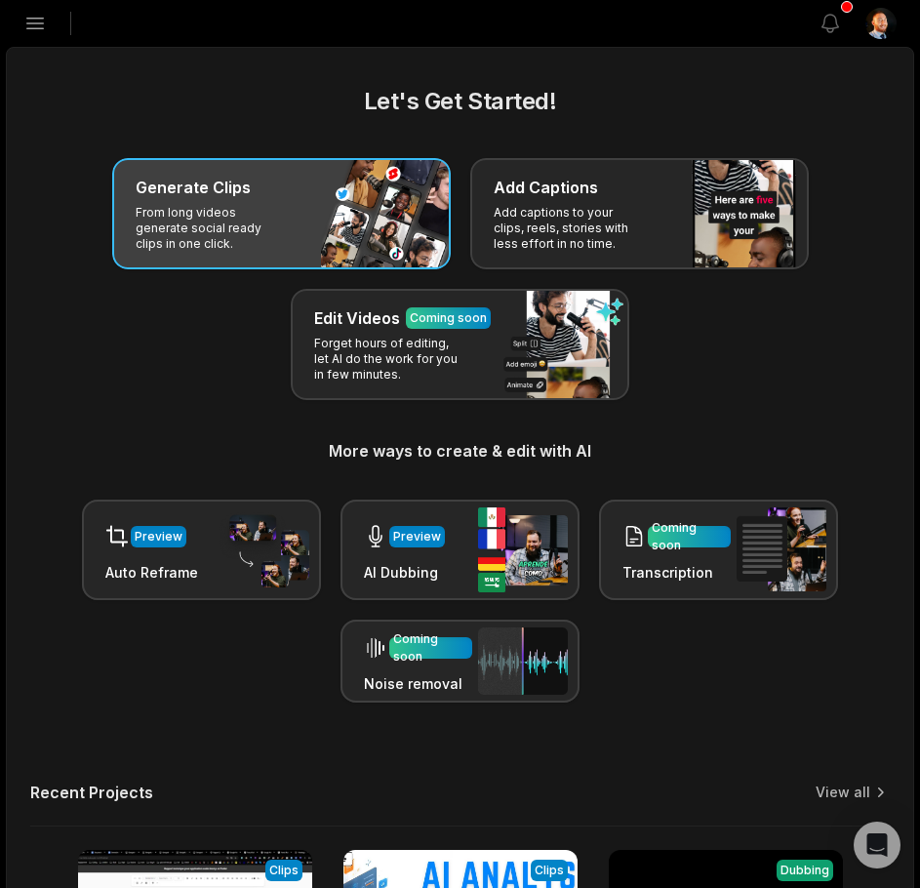
click at [177, 243] on p "From long videos generate social ready clips in one click." at bounding box center [211, 228] width 151 height 47
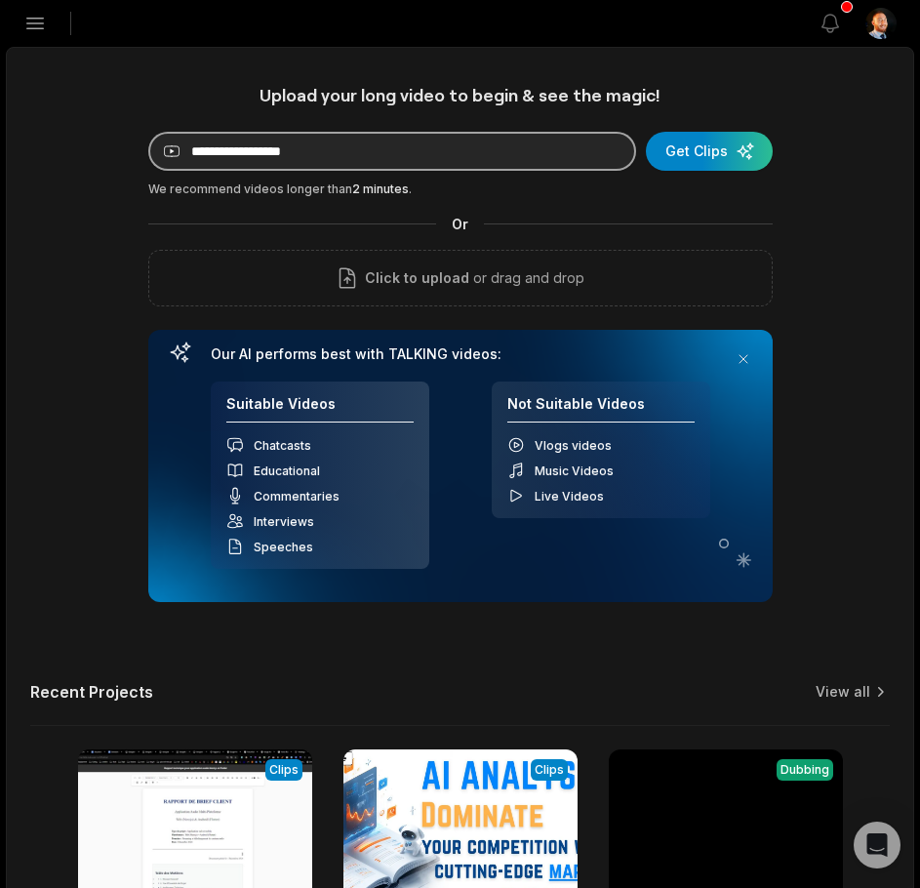
click at [502, 144] on input at bounding box center [392, 151] width 488 height 39
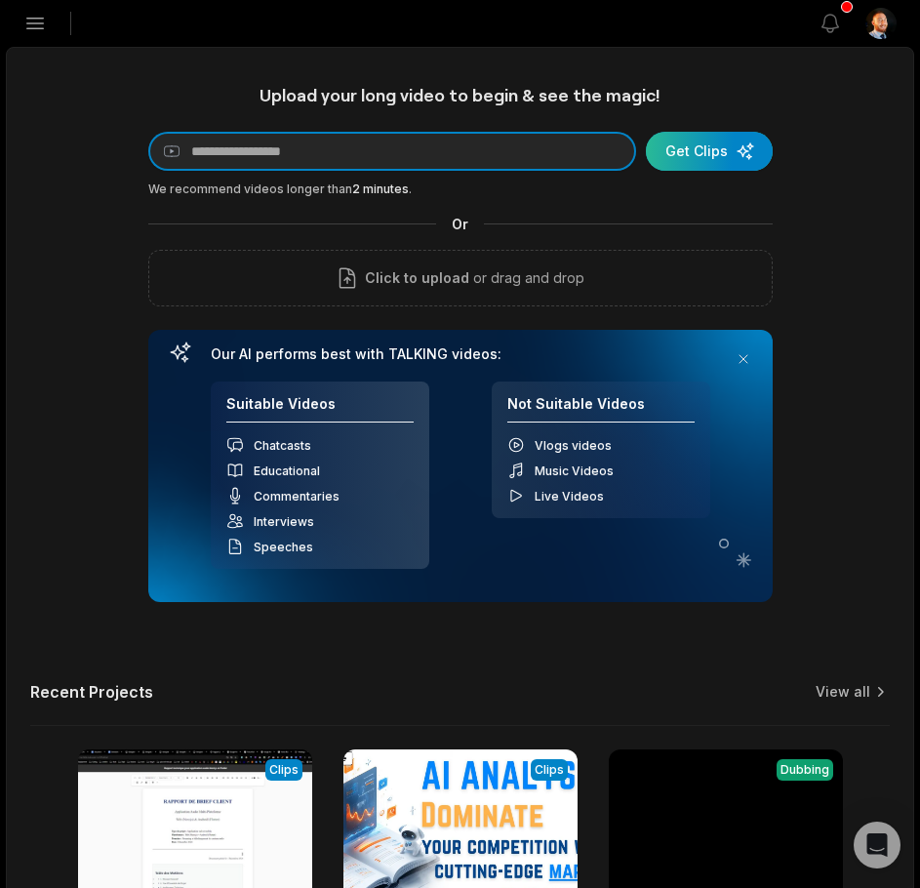
paste input "**********"
type input "**********"
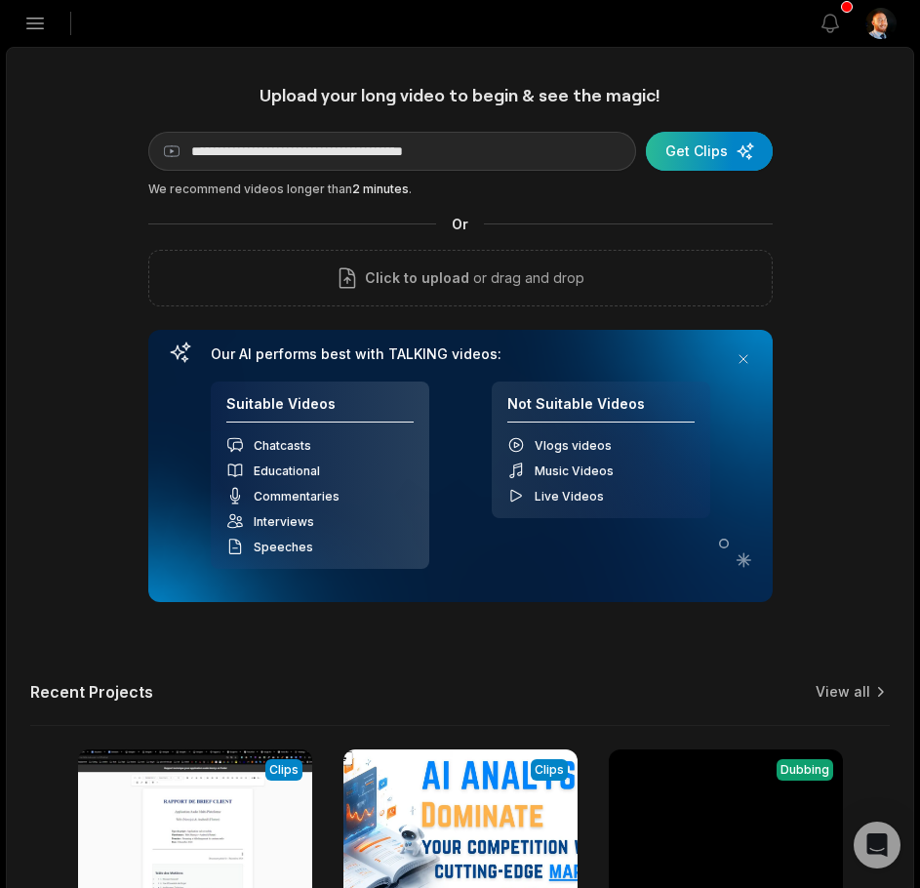
click at [749, 151] on div "submit" at bounding box center [709, 151] width 127 height 39
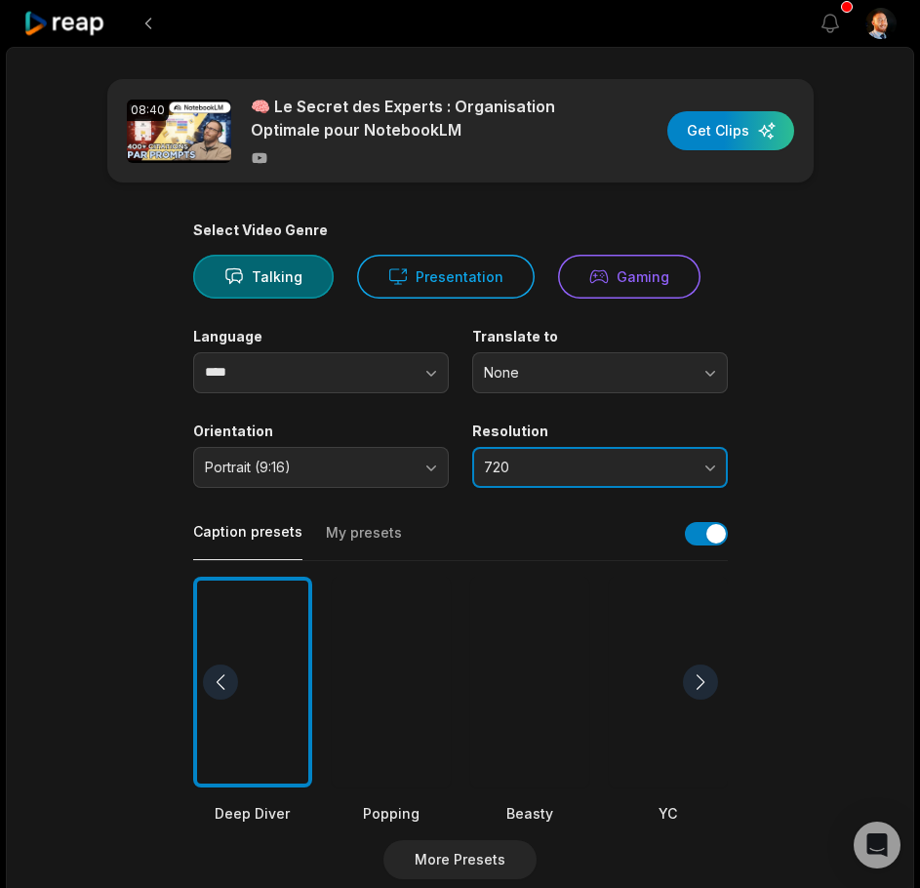
click at [528, 478] on button "720" at bounding box center [600, 467] width 256 height 41
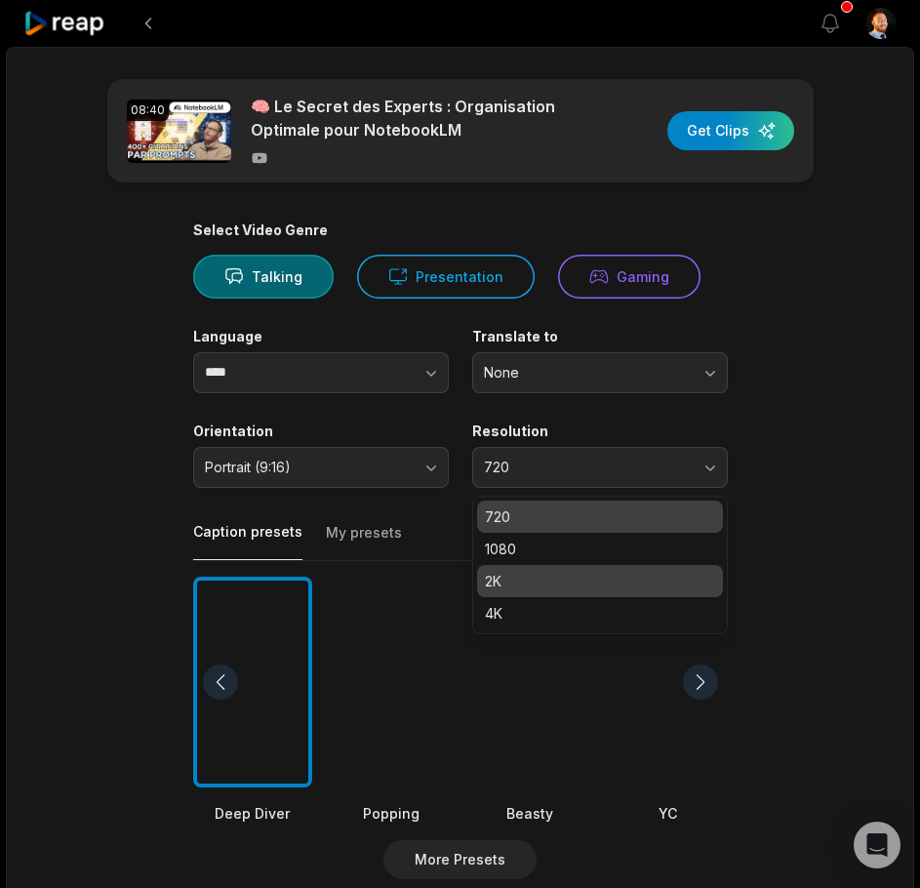
click at [520, 577] on p "2K" at bounding box center [600, 581] width 230 height 20
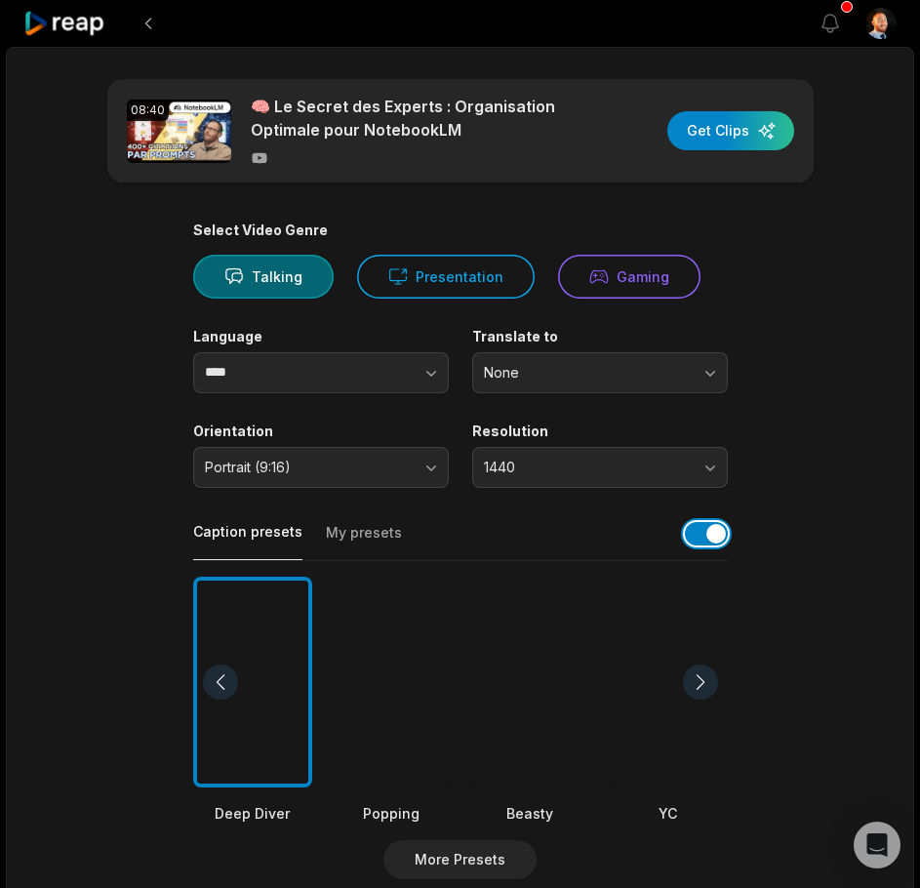
click at [699, 533] on button "button" at bounding box center [706, 533] width 43 height 23
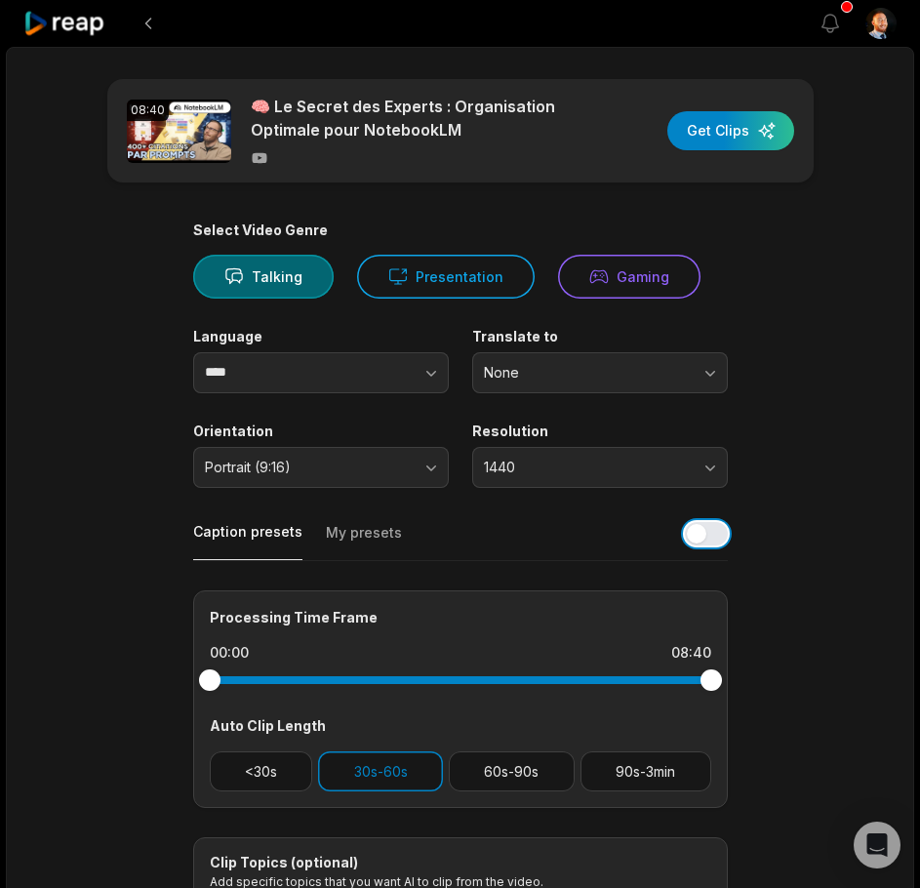
click at [705, 535] on button "button" at bounding box center [706, 533] width 43 height 23
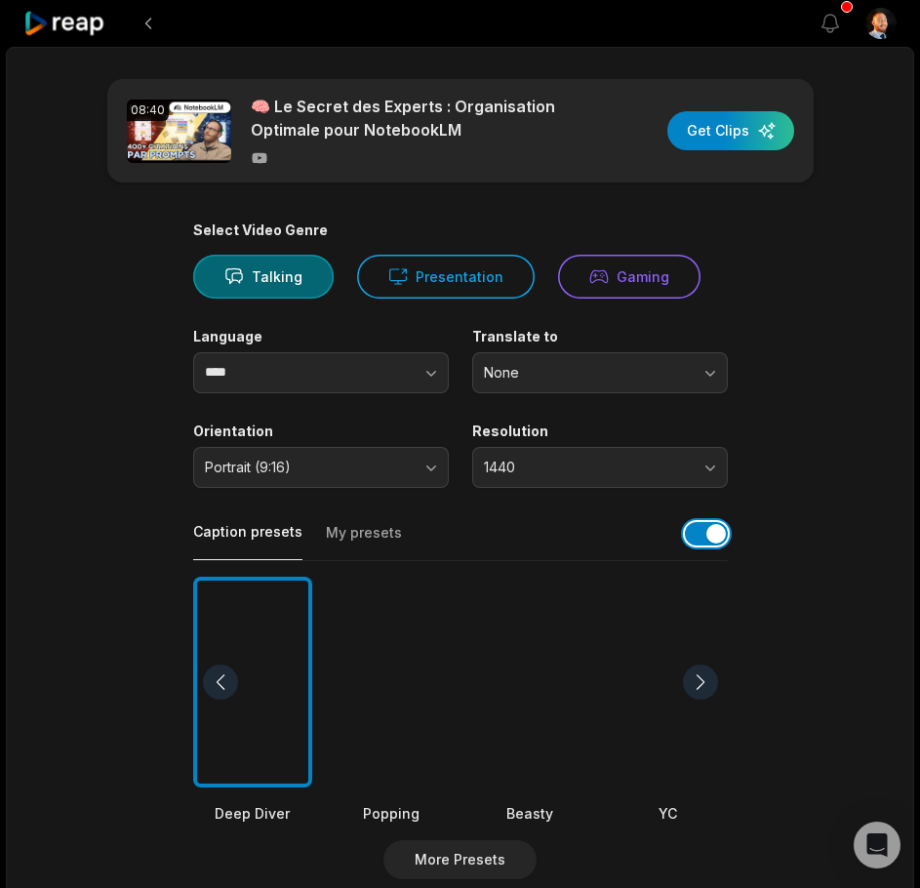
scroll to position [527, 0]
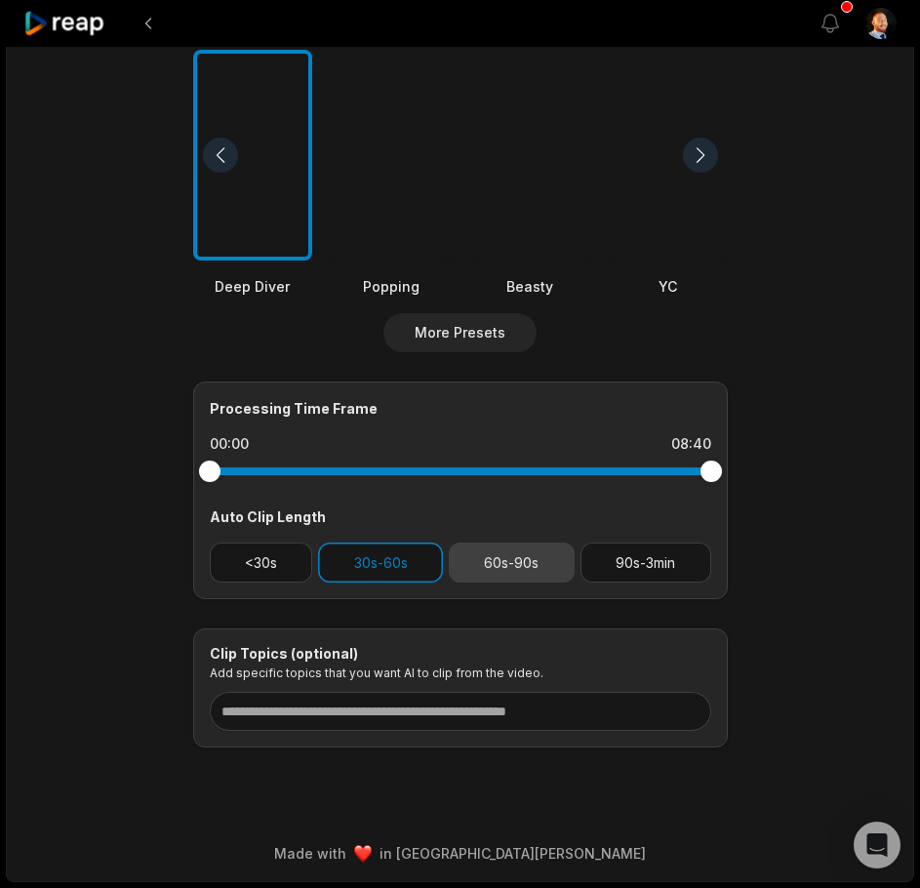
click at [571, 566] on button "60s-90s" at bounding box center [512, 562] width 126 height 40
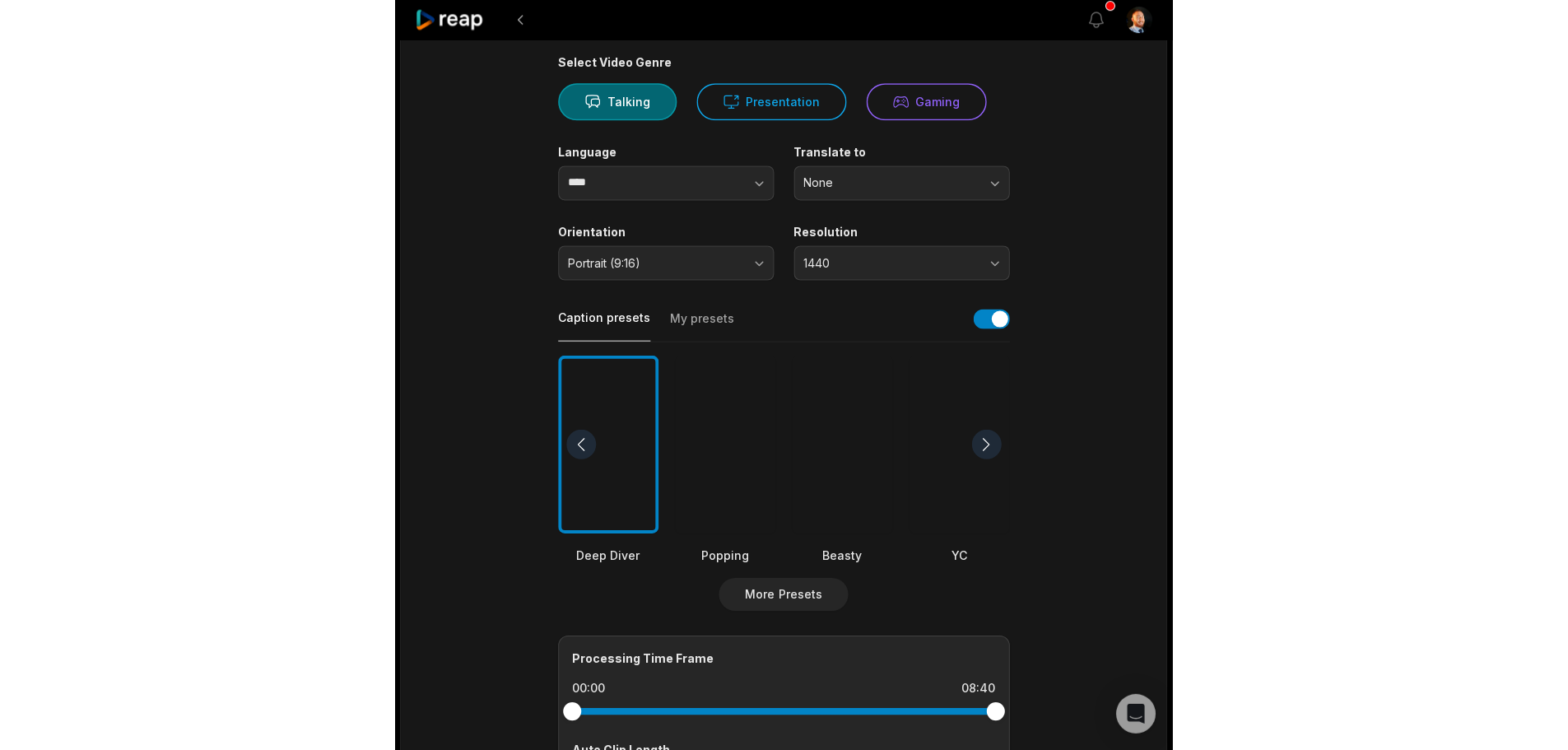
scroll to position [0, 0]
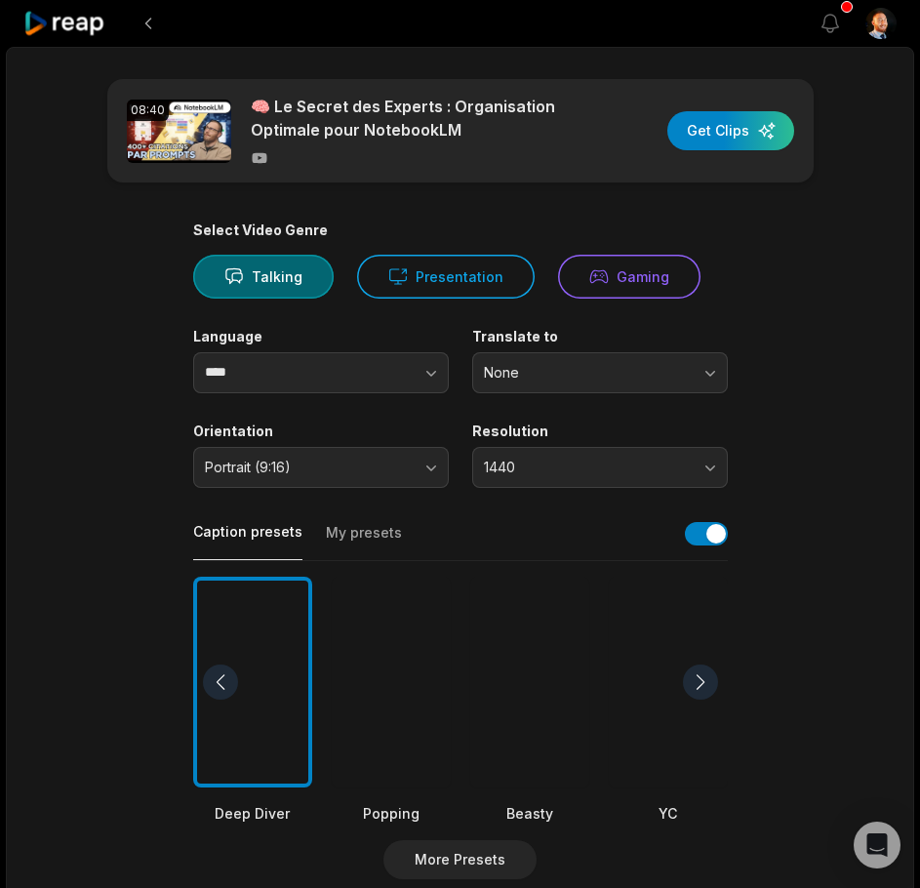
click at [311, 330] on label "Language" at bounding box center [321, 337] width 256 height 18
click at [379, 288] on button "Presentation" at bounding box center [446, 277] width 178 height 44
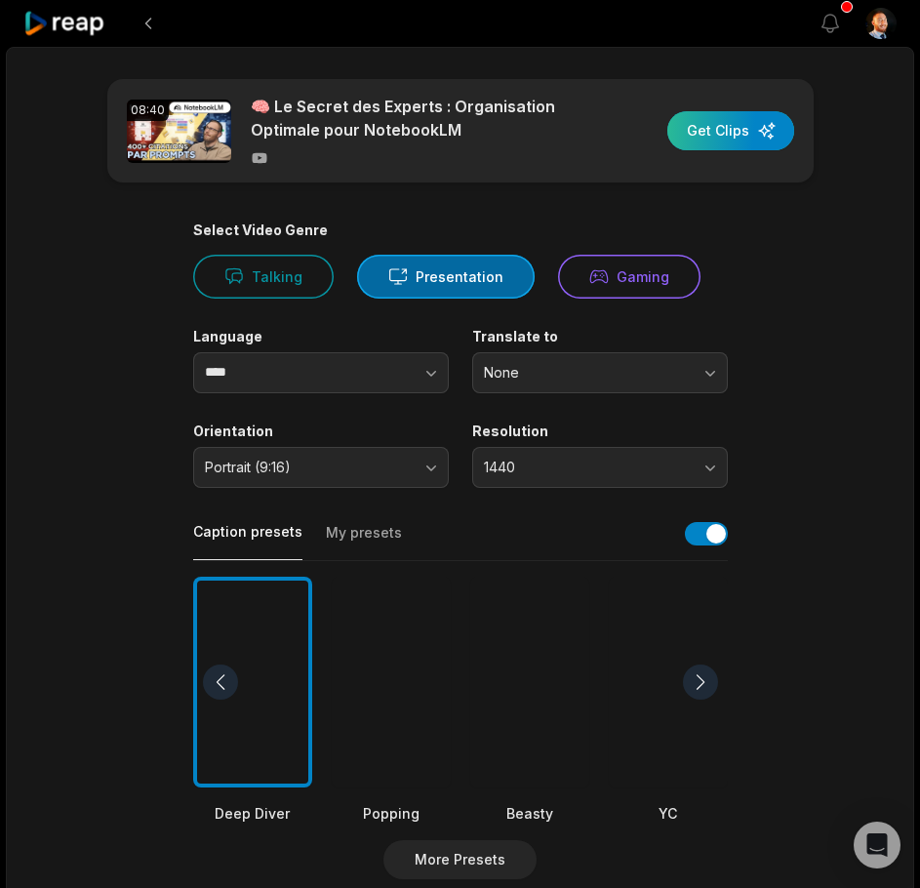
click at [698, 120] on div "button" at bounding box center [730, 130] width 127 height 39
